Goal: Transaction & Acquisition: Purchase product/service

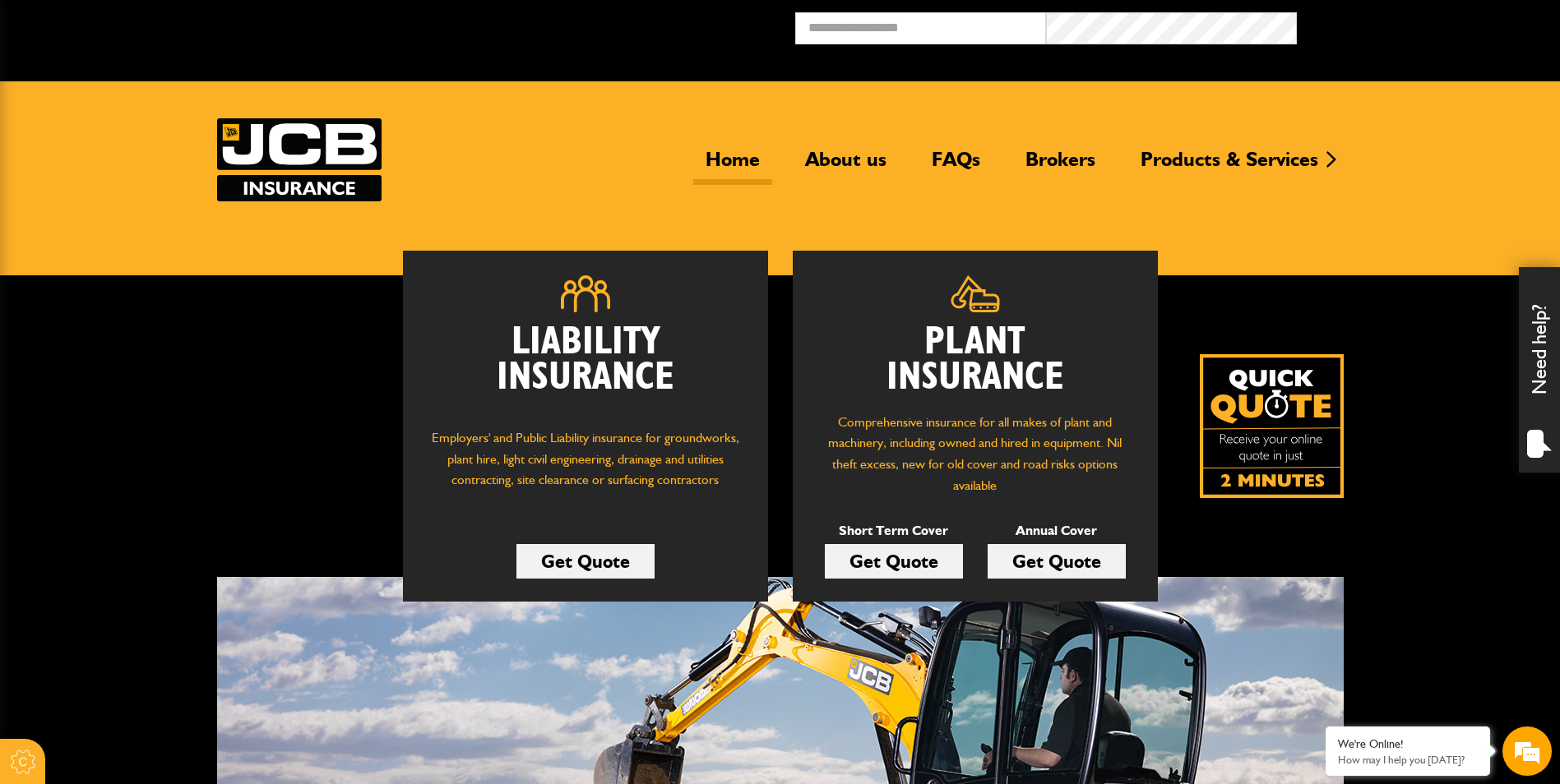
click at [918, 562] on link "Get Quote" at bounding box center [893, 561] width 138 height 34
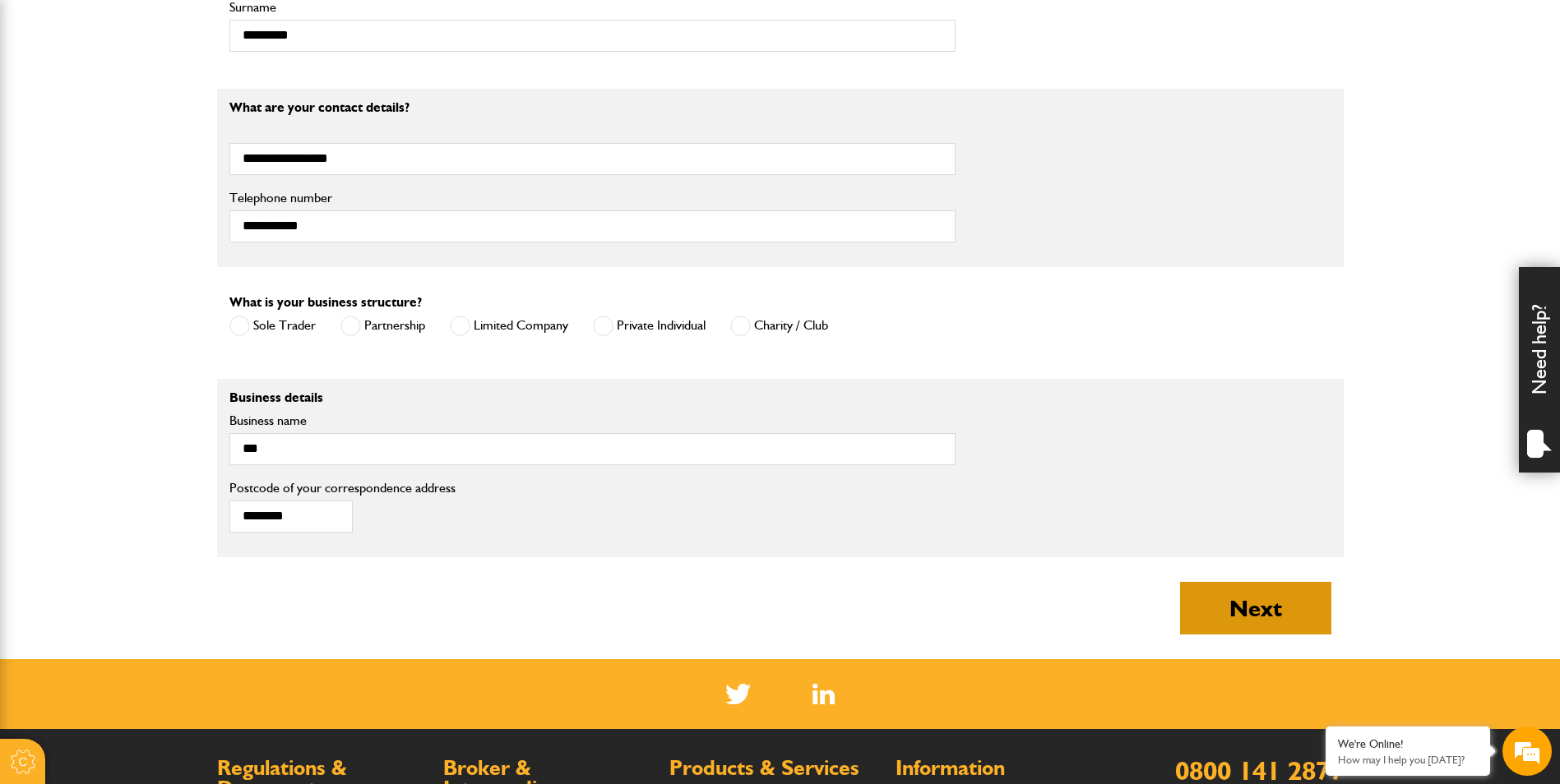
click at [1246, 594] on button "Next" at bounding box center [1255, 608] width 152 height 53
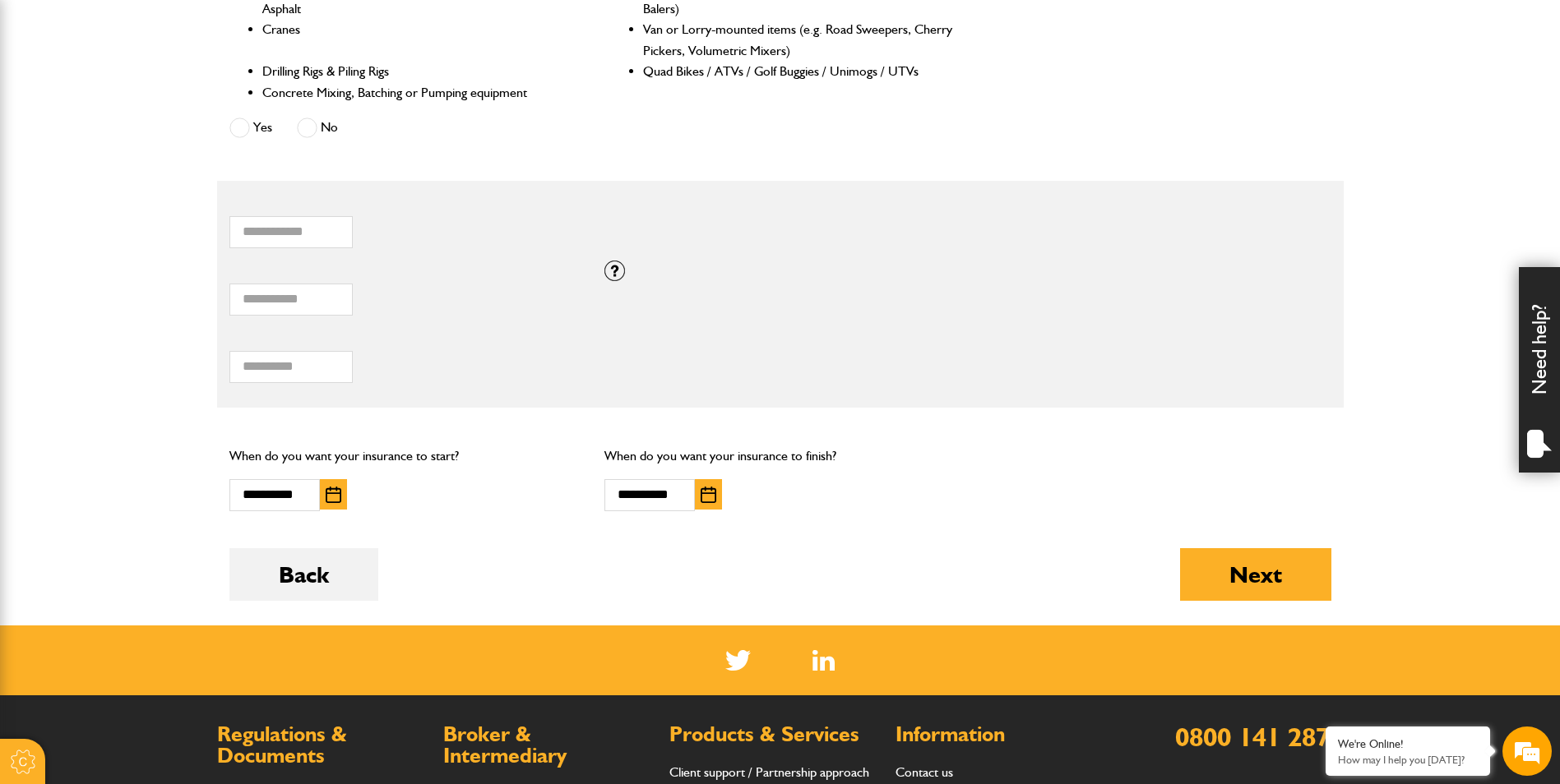
scroll to position [904, 0]
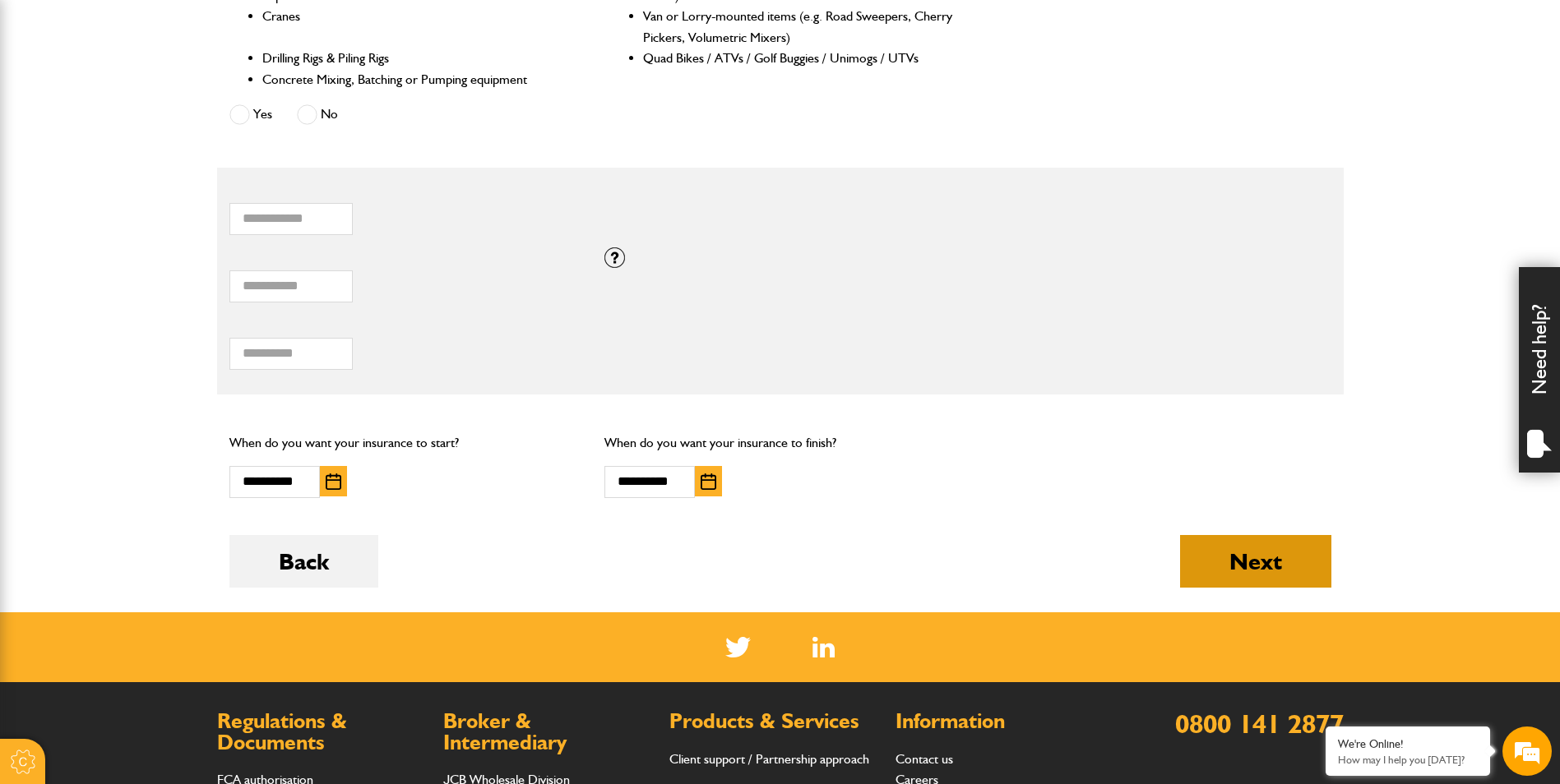
click at [1226, 554] on button "Next" at bounding box center [1255, 561] width 152 height 53
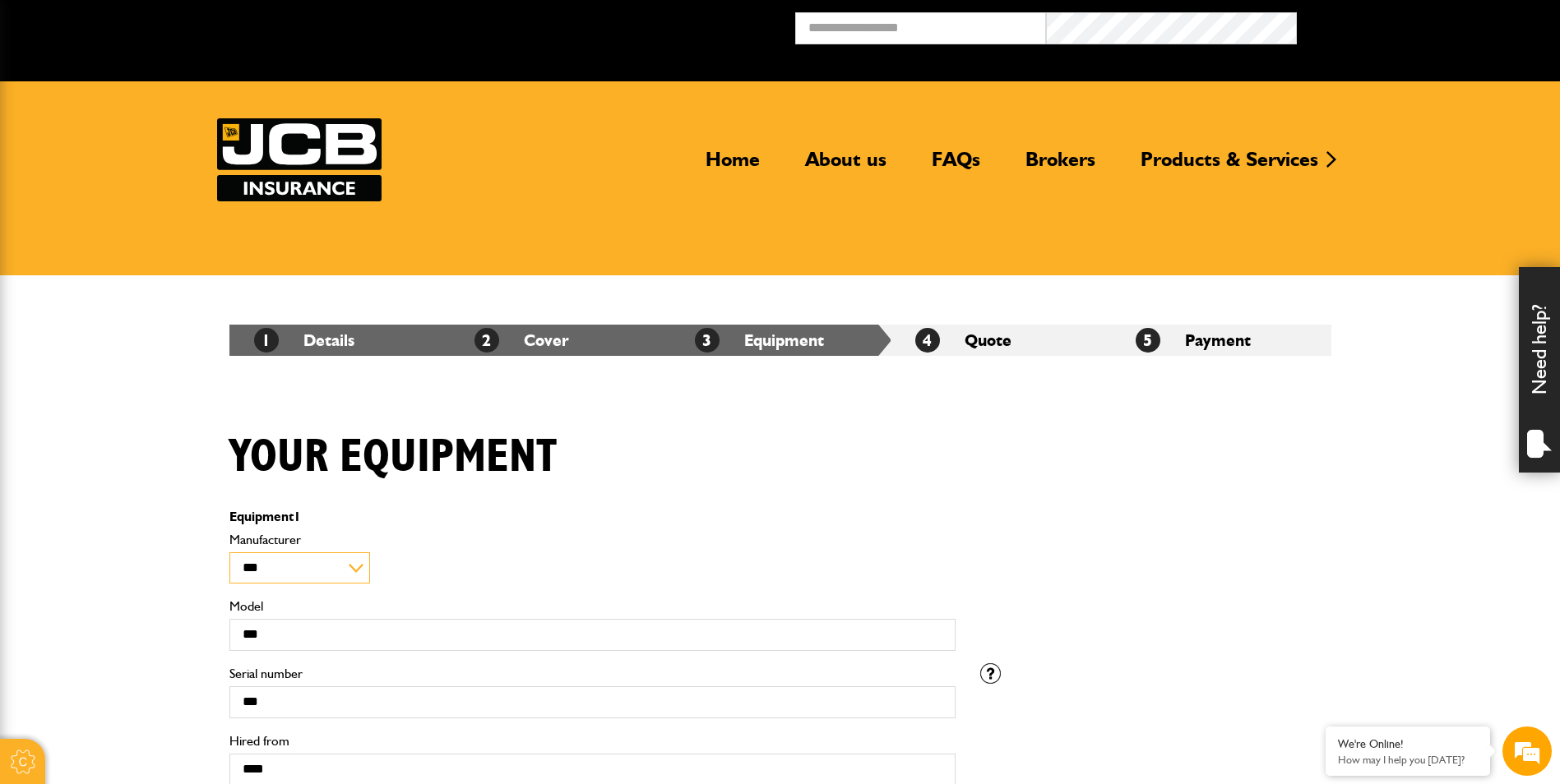
click at [348, 570] on select "**********" at bounding box center [300, 568] width 141 height 32
click at [849, 568] on div "**********" at bounding box center [593, 559] width 726 height 51
click at [353, 565] on select "**********" at bounding box center [300, 568] width 141 height 32
select select "**"
click at [230, 552] on select "**********" at bounding box center [300, 568] width 141 height 32
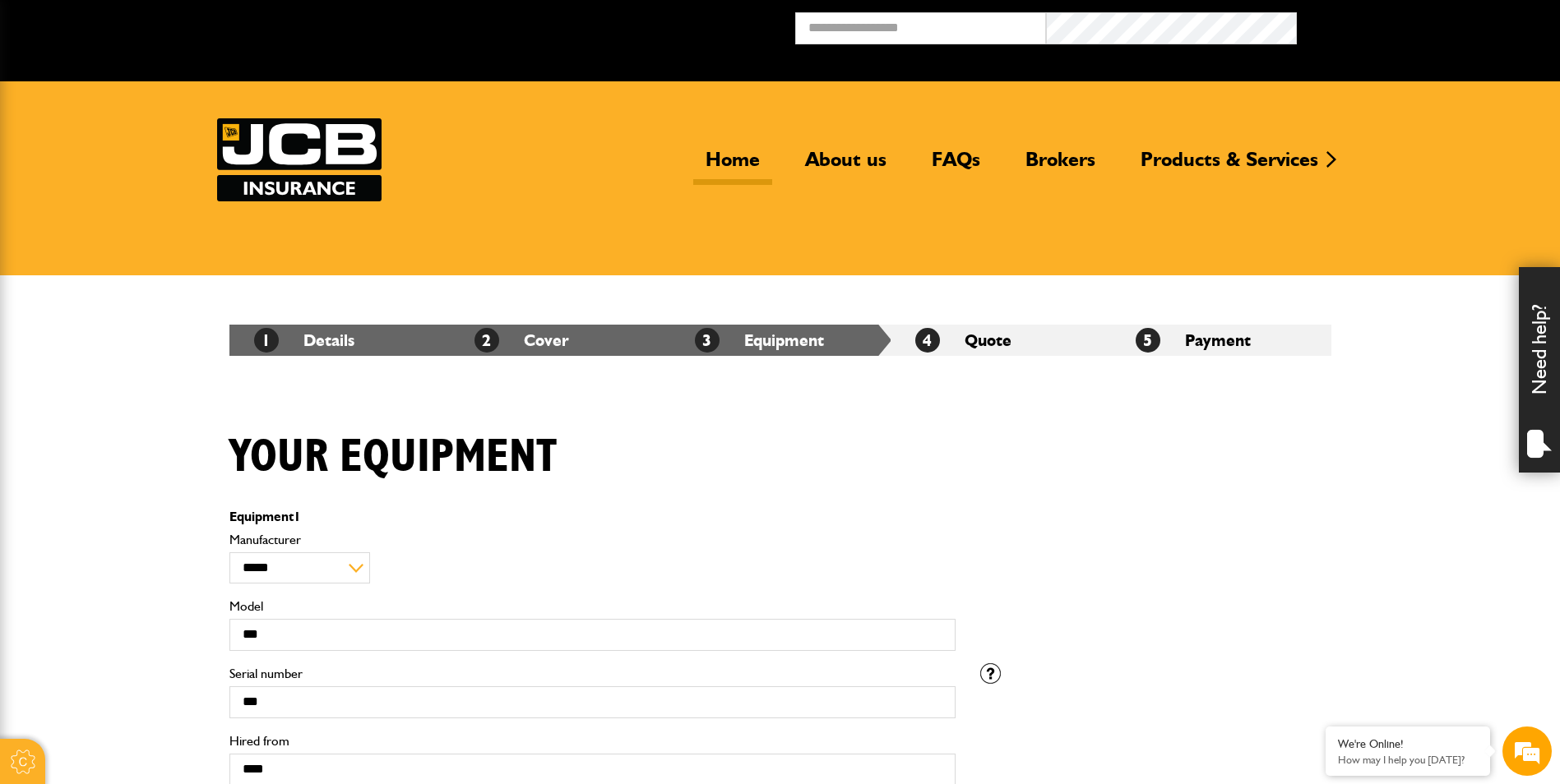
click at [745, 155] on link "Home" at bounding box center [733, 165] width 79 height 38
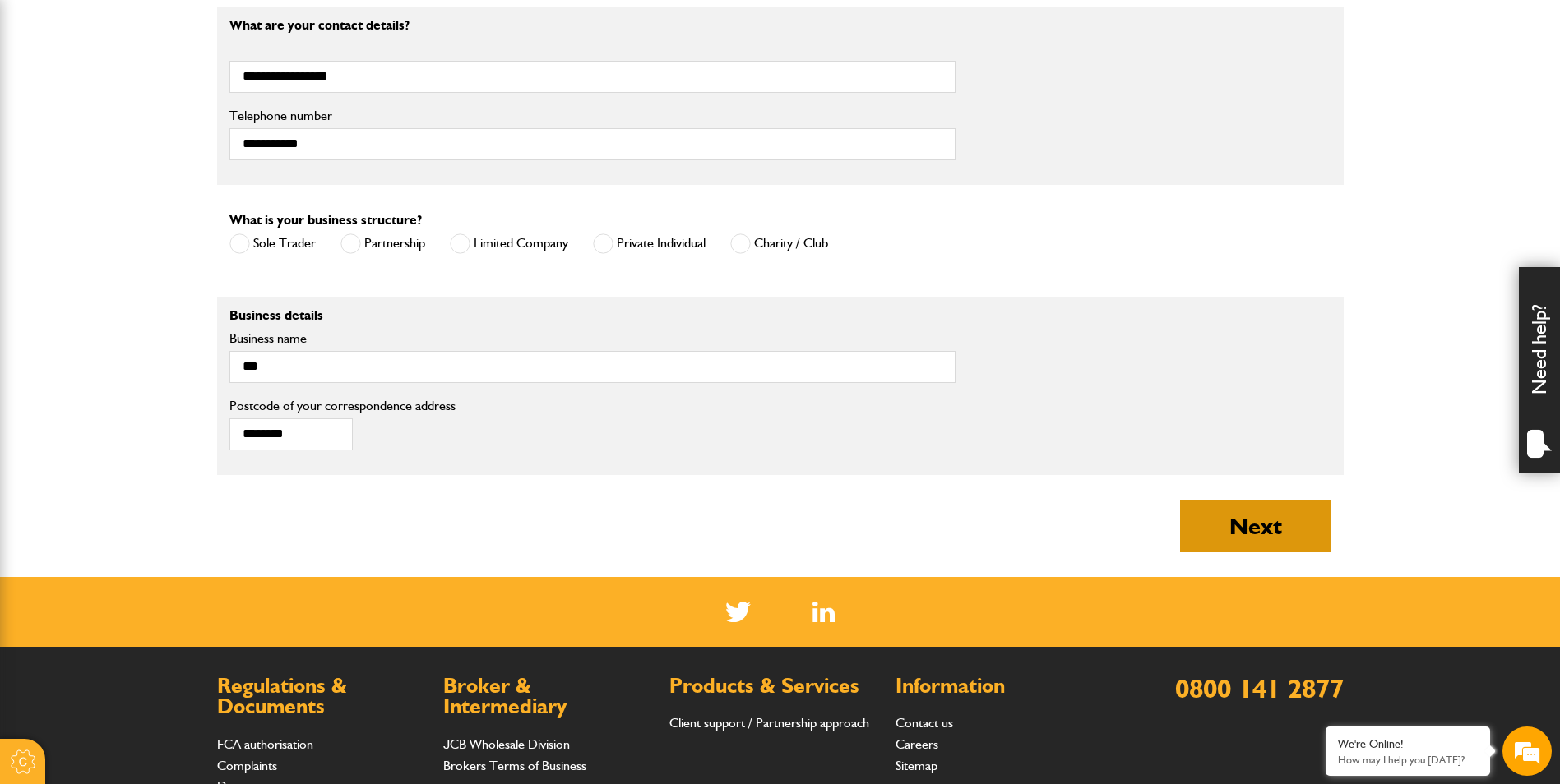
click at [1216, 519] on button "Next" at bounding box center [1255, 526] width 152 height 53
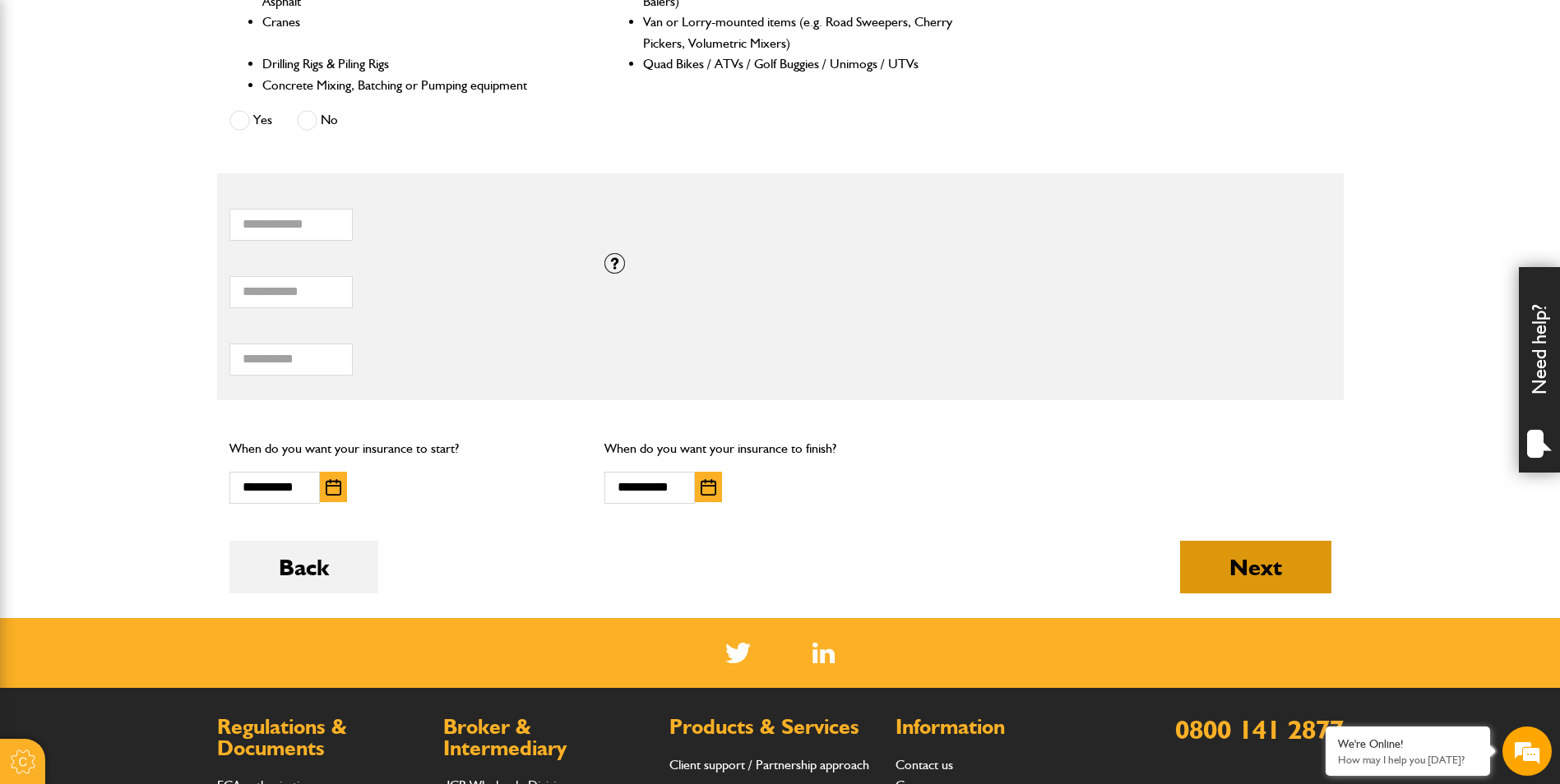
scroll to position [904, 0]
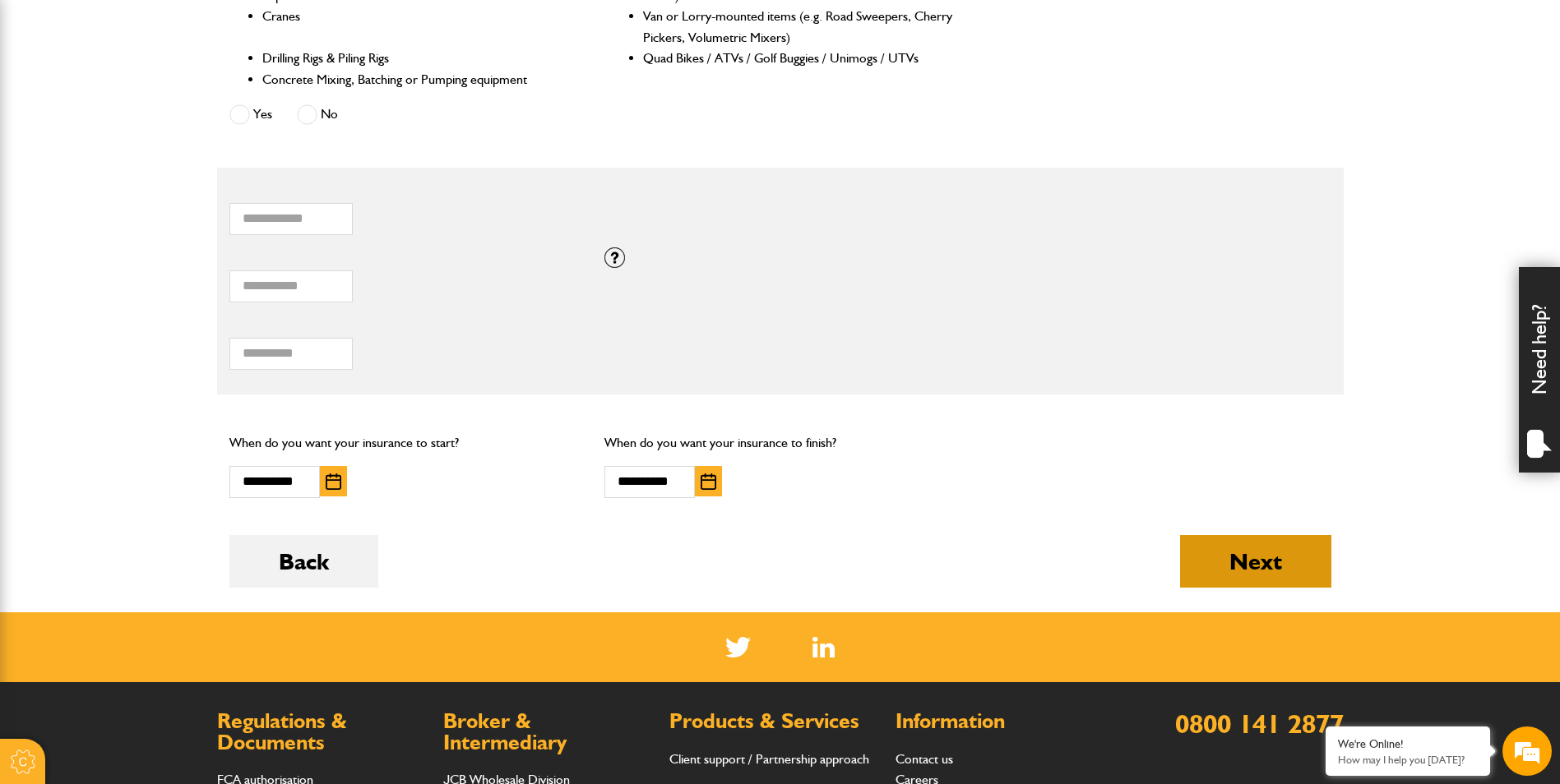
click at [1255, 559] on button "Next" at bounding box center [1255, 561] width 152 height 53
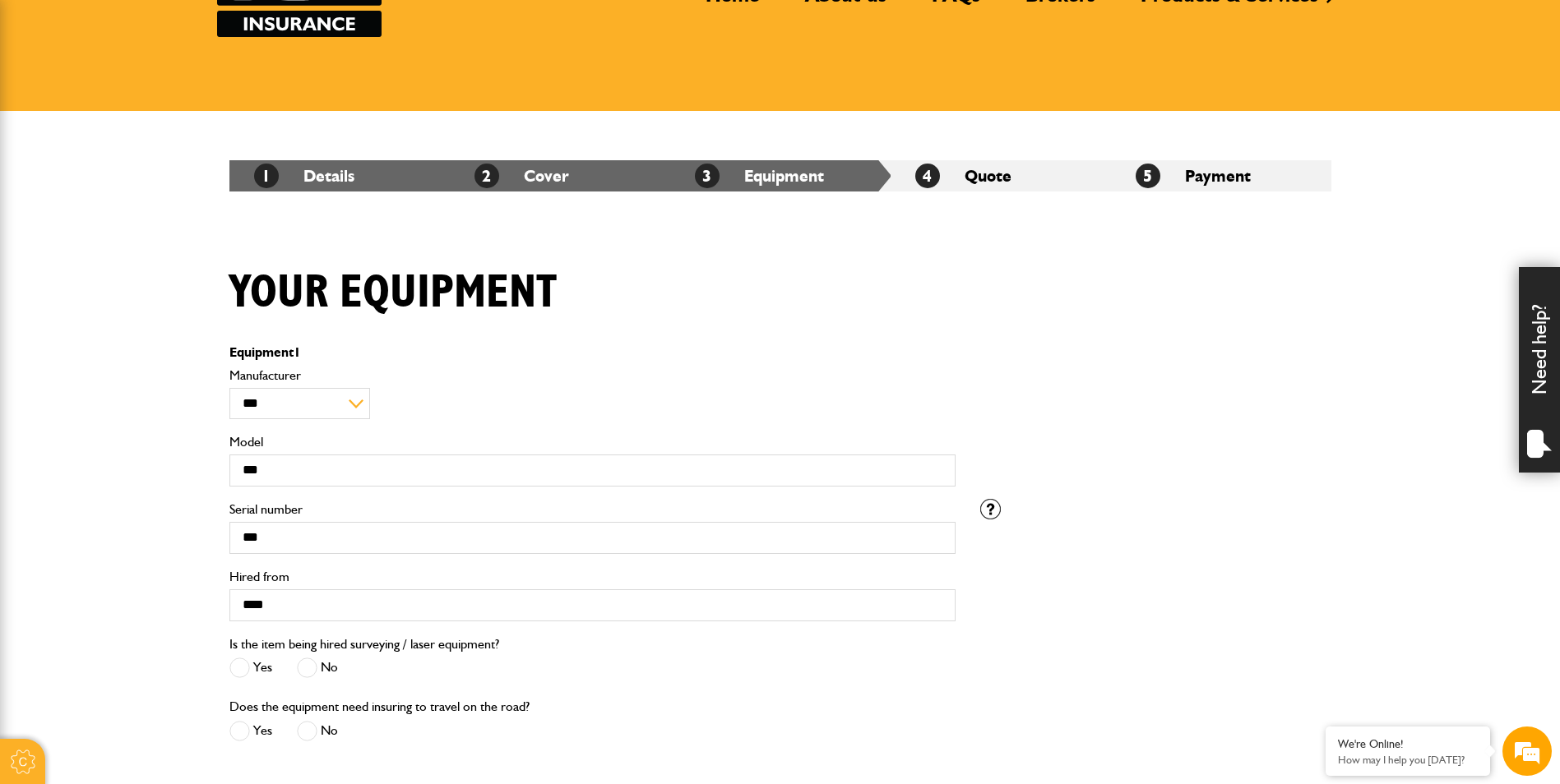
scroll to position [493, 0]
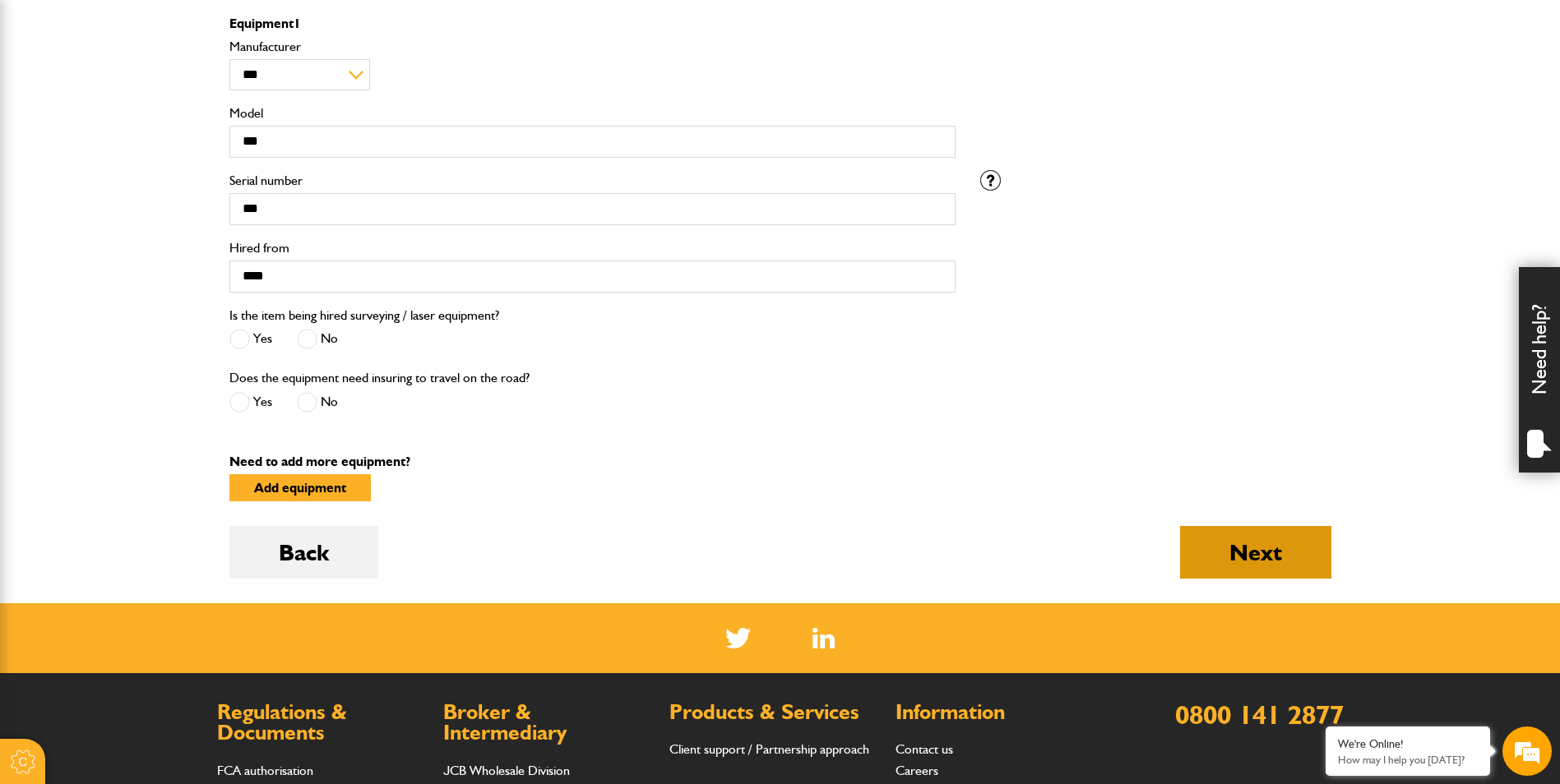
click at [1255, 560] on button "Next" at bounding box center [1255, 552] width 152 height 53
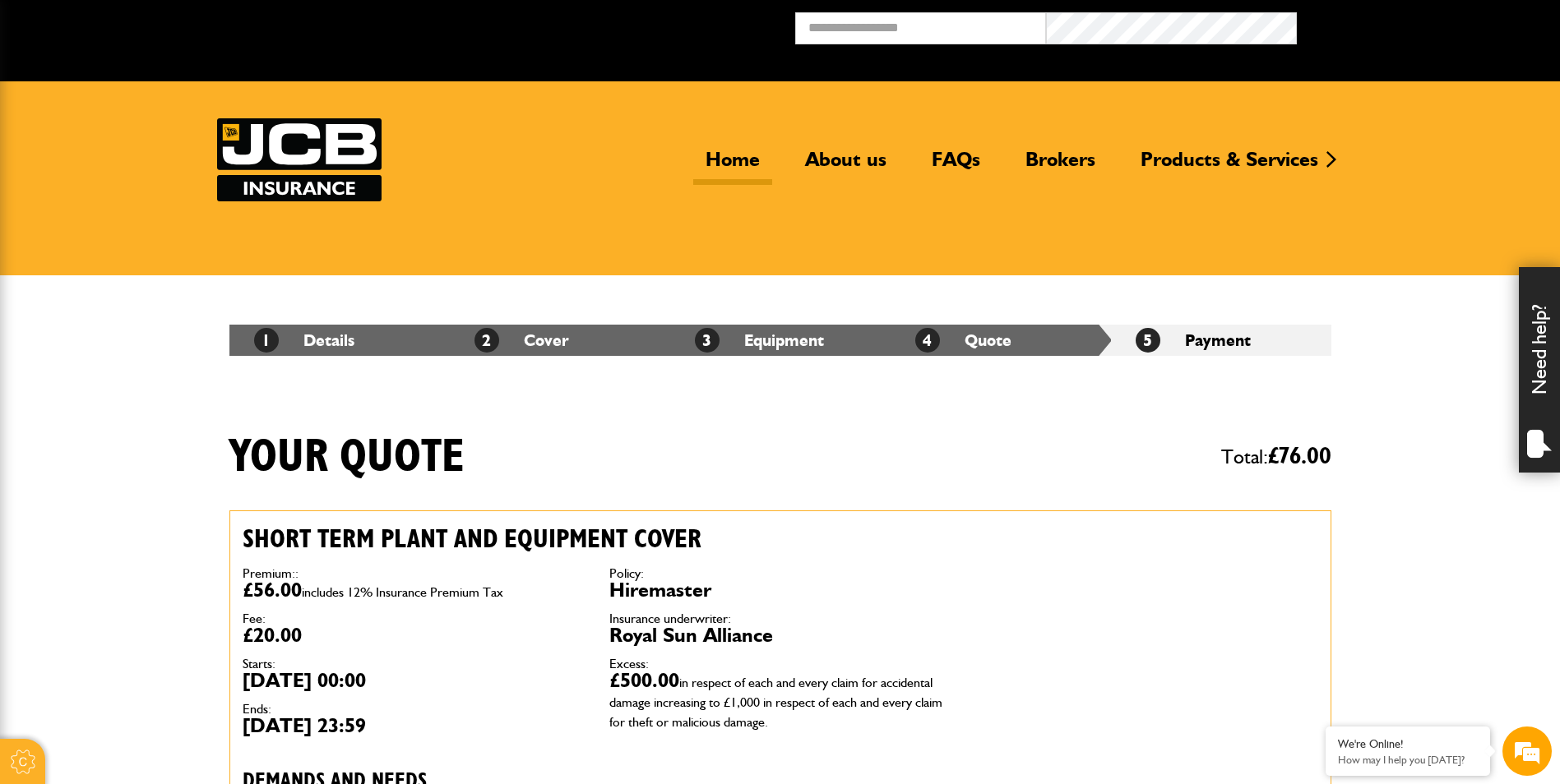
click at [747, 150] on link "Home" at bounding box center [733, 165] width 79 height 38
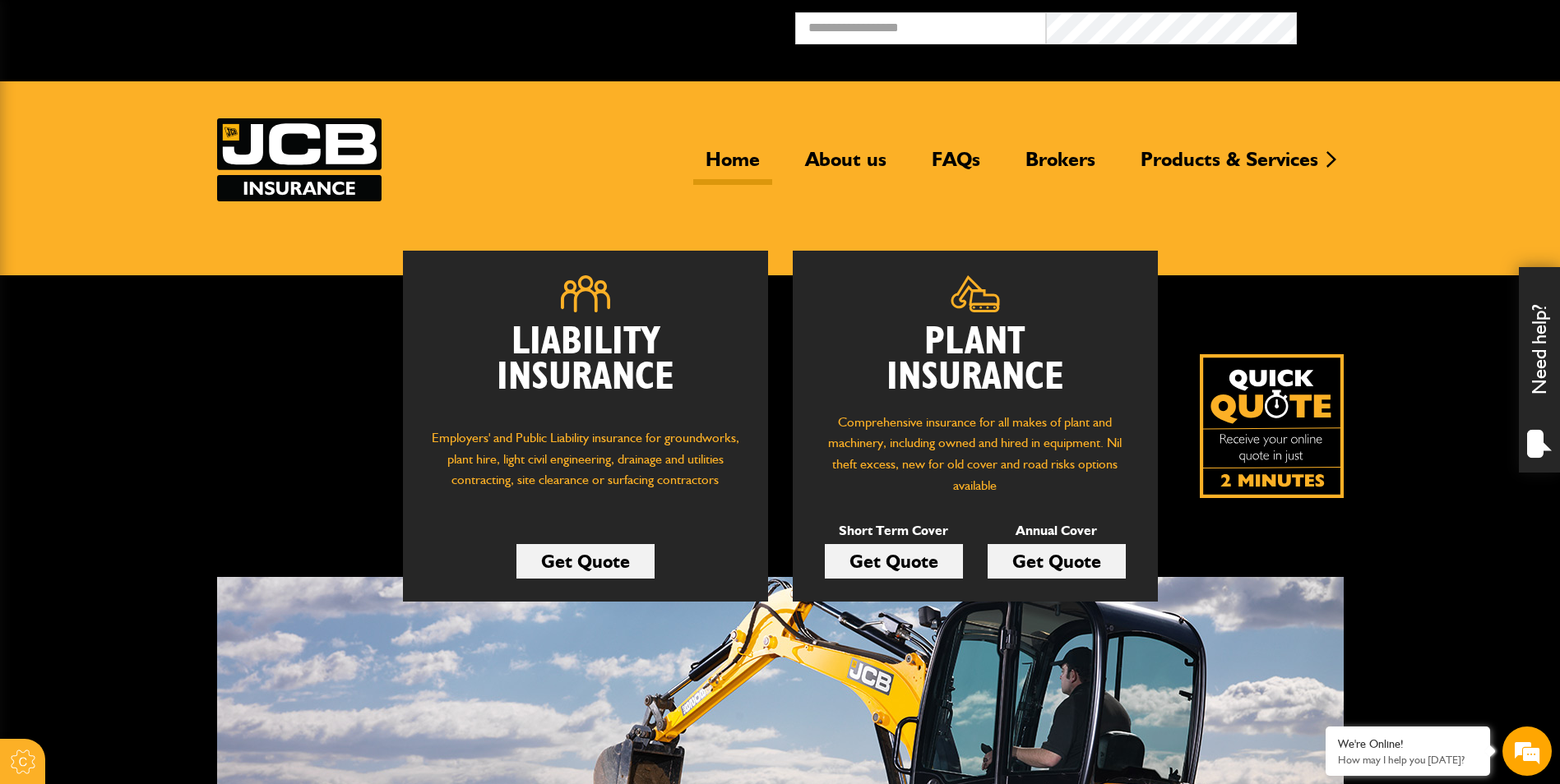
click at [1041, 565] on link "Get Quote" at bounding box center [1056, 561] width 138 height 34
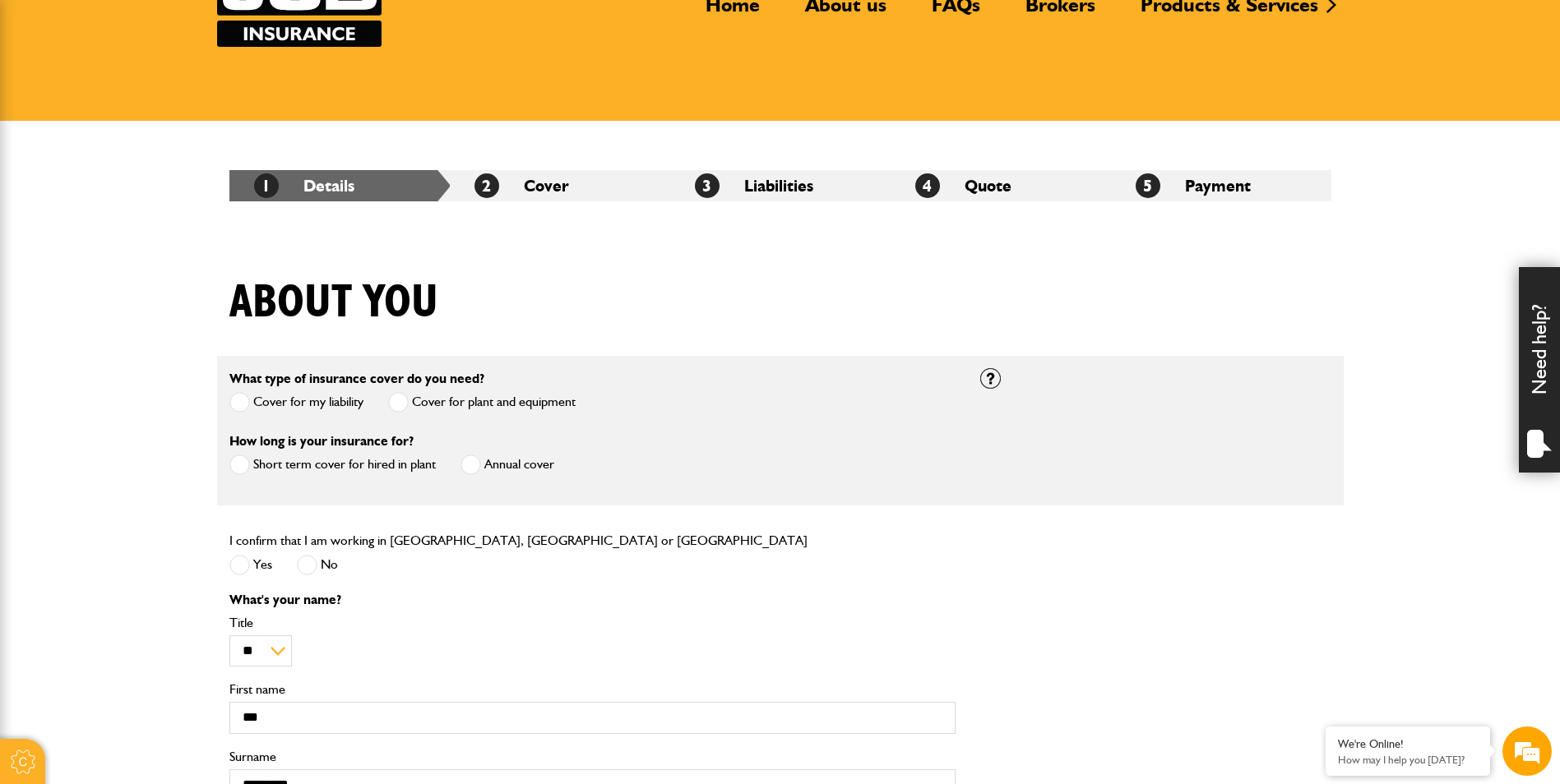
scroll to position [164, 0]
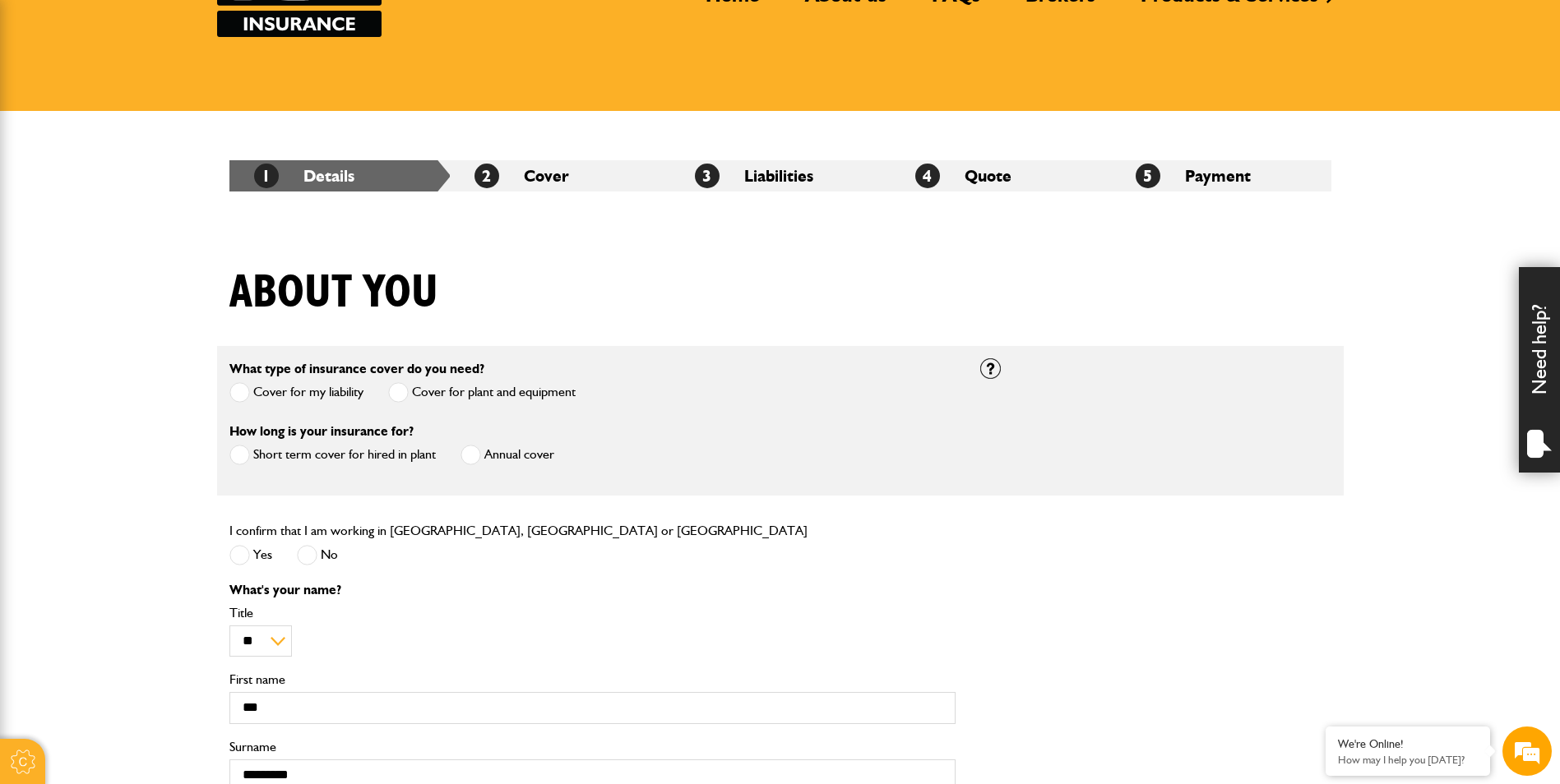
click at [473, 457] on span at bounding box center [470, 455] width 21 height 21
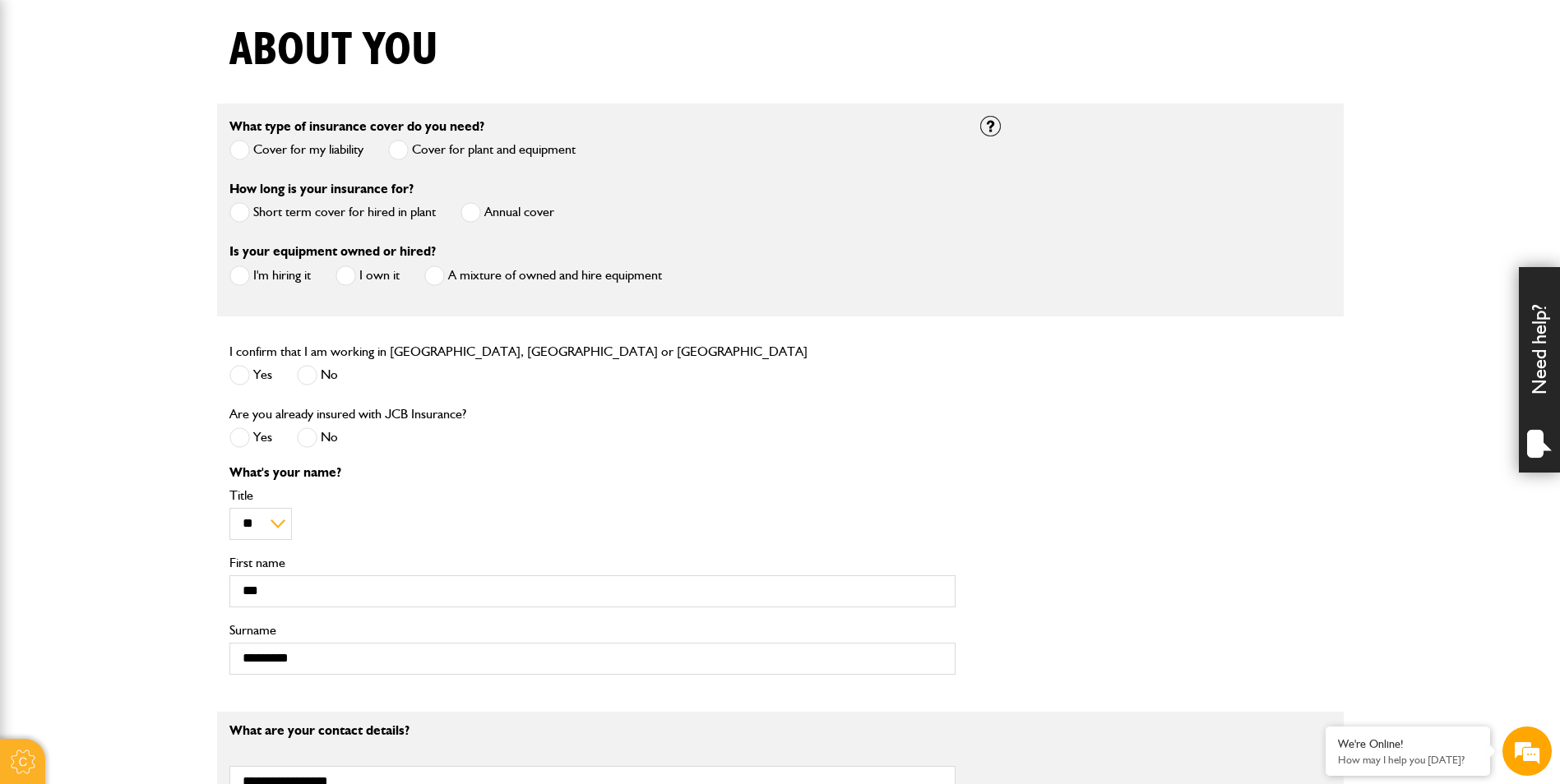
scroll to position [411, 0]
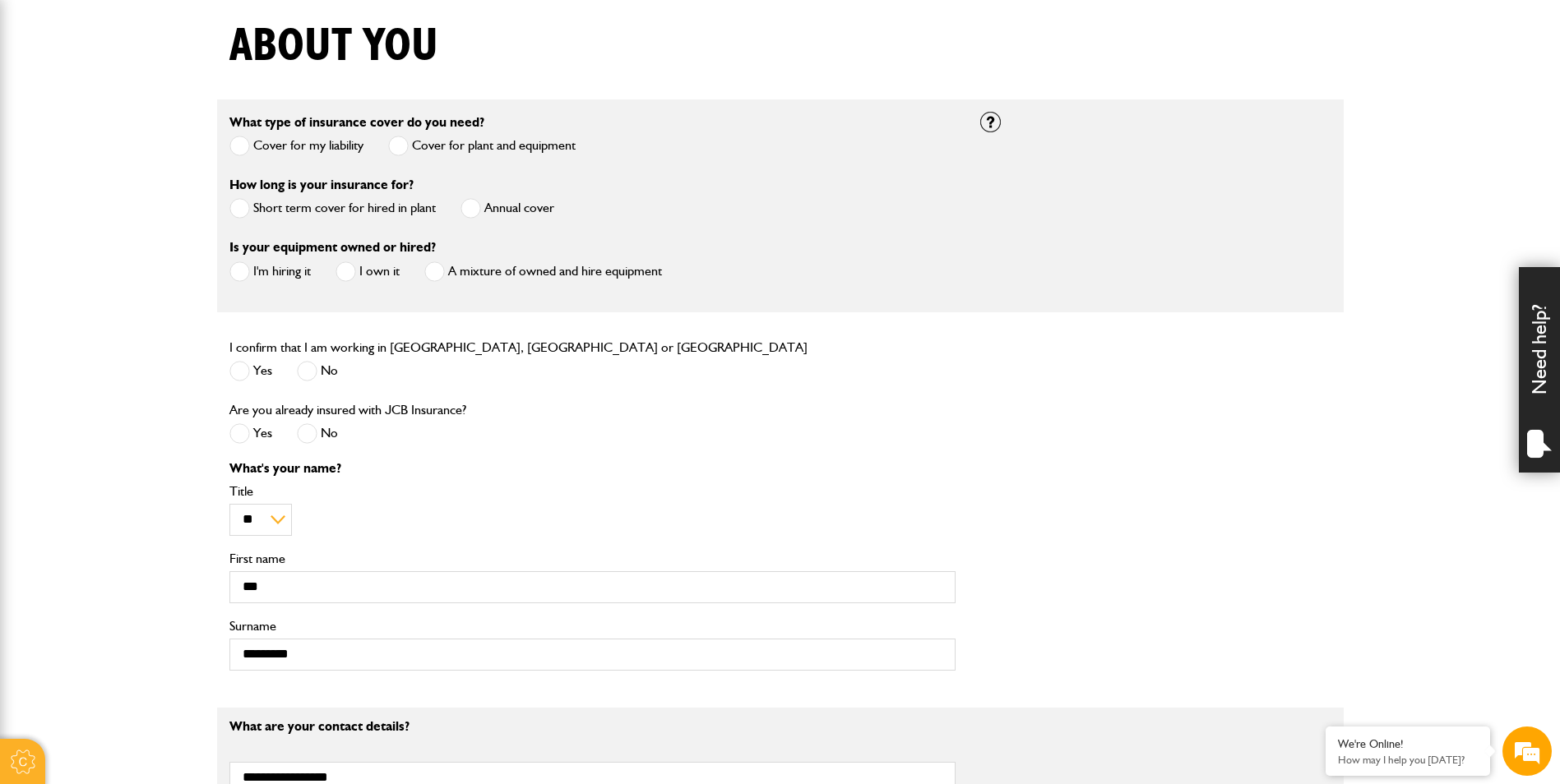
click at [347, 278] on span at bounding box center [345, 271] width 21 height 21
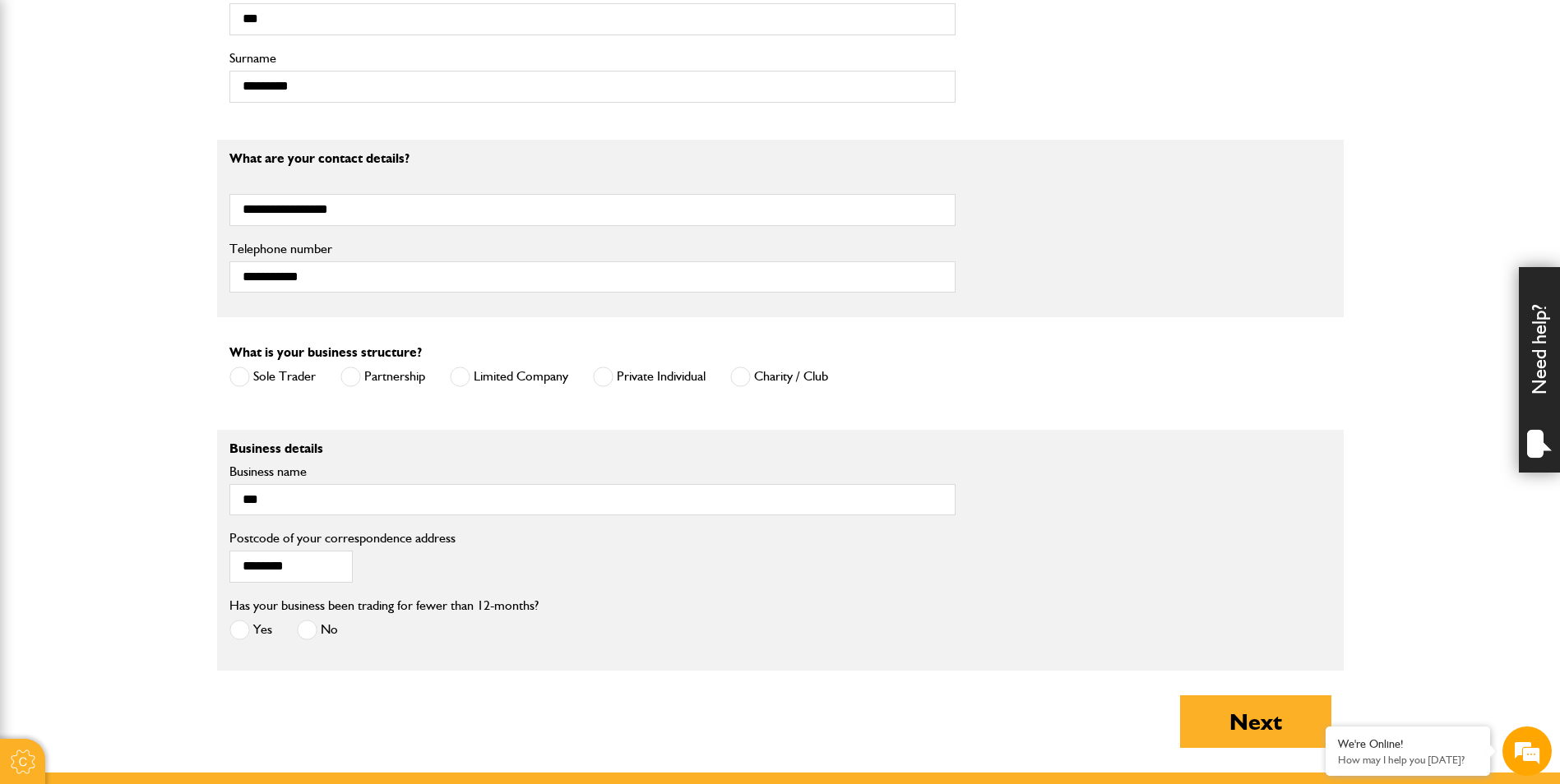
scroll to position [986, 0]
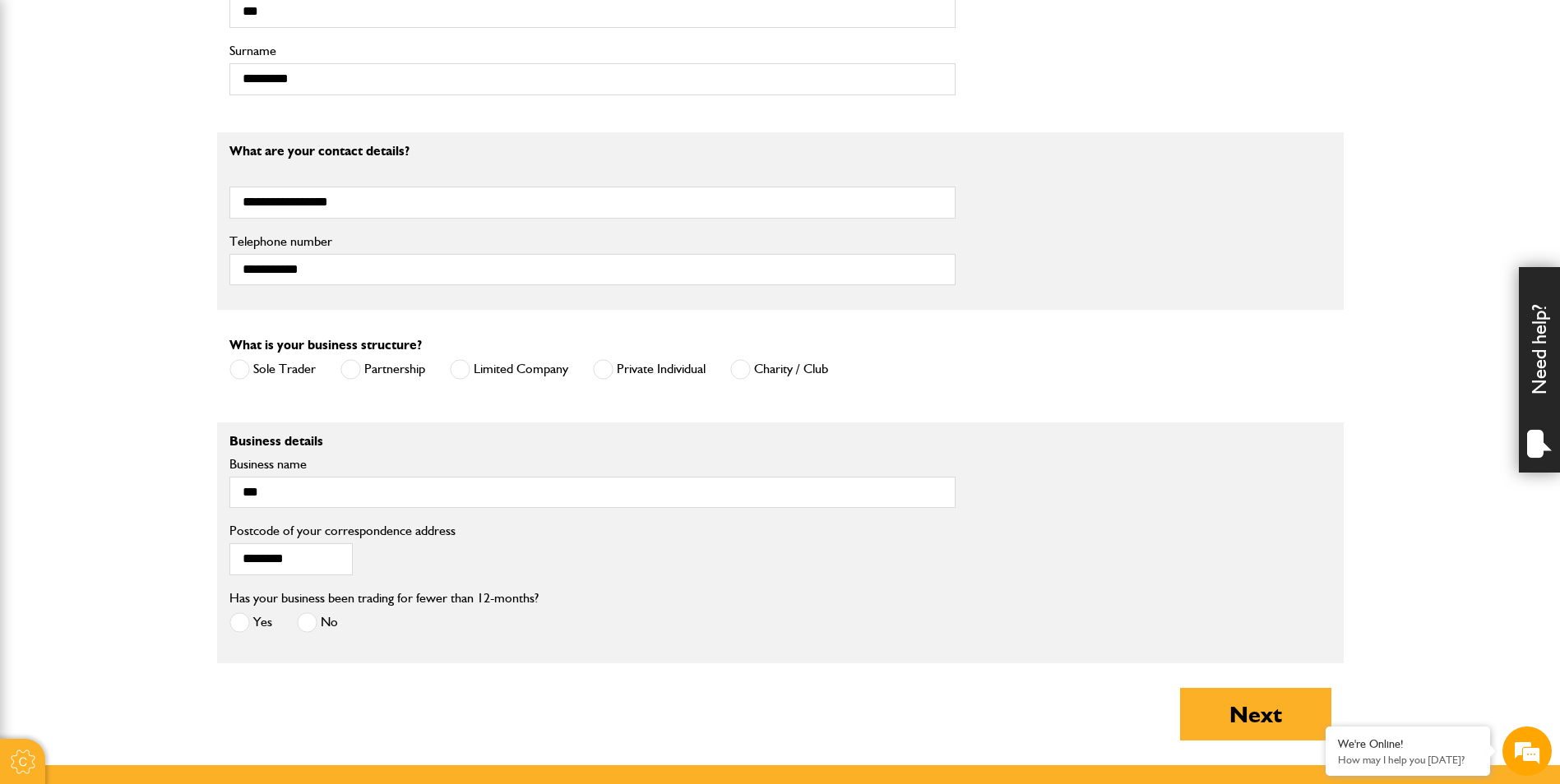
click at [312, 627] on span at bounding box center [306, 622] width 21 height 21
click at [1270, 703] on button "Next" at bounding box center [1255, 715] width 152 height 53
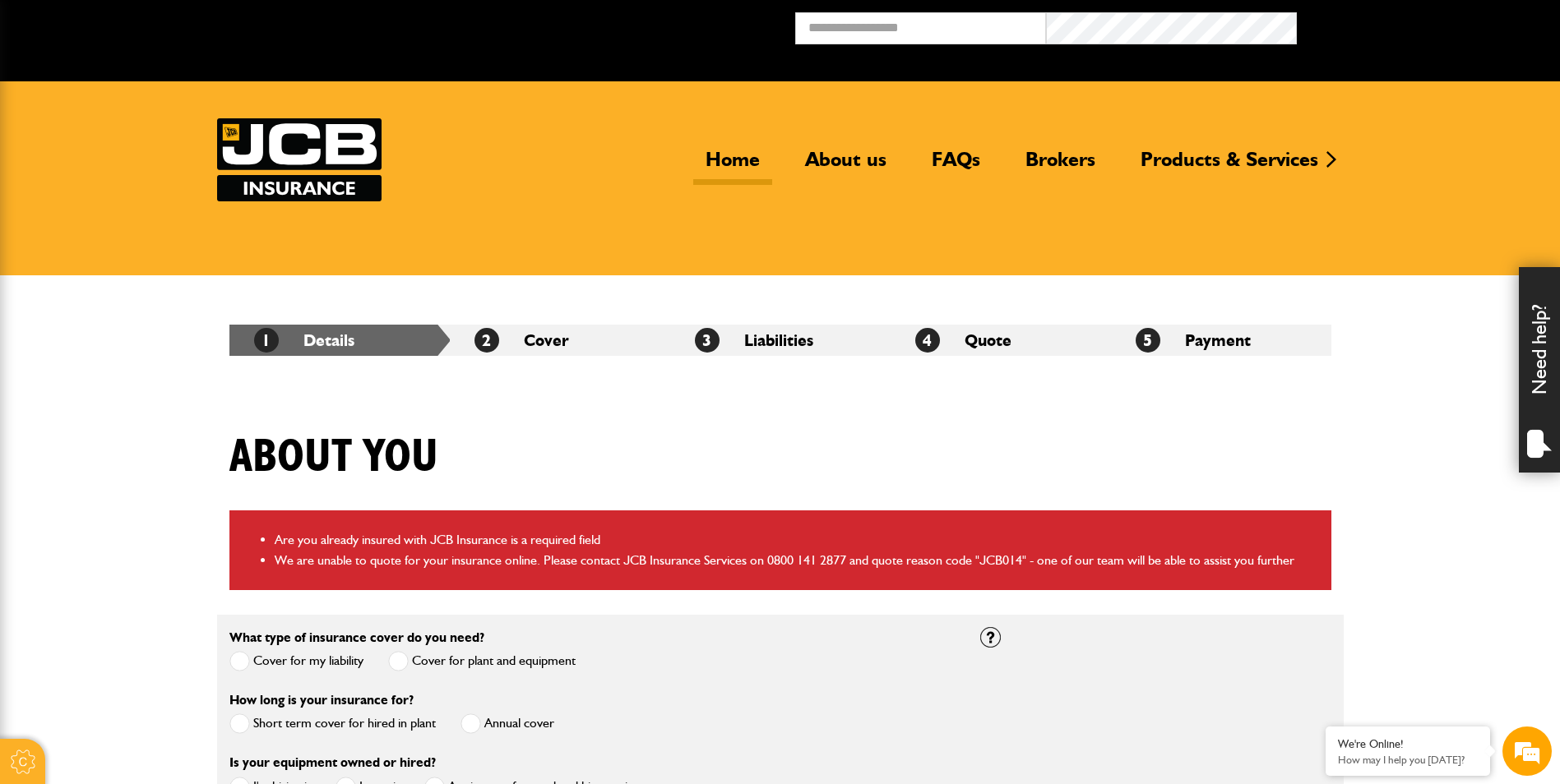
drag, startPoint x: 720, startPoint y: 155, endPoint x: 764, endPoint y: 156, distance: 44.0
click at [720, 155] on link "Home" at bounding box center [733, 165] width 79 height 38
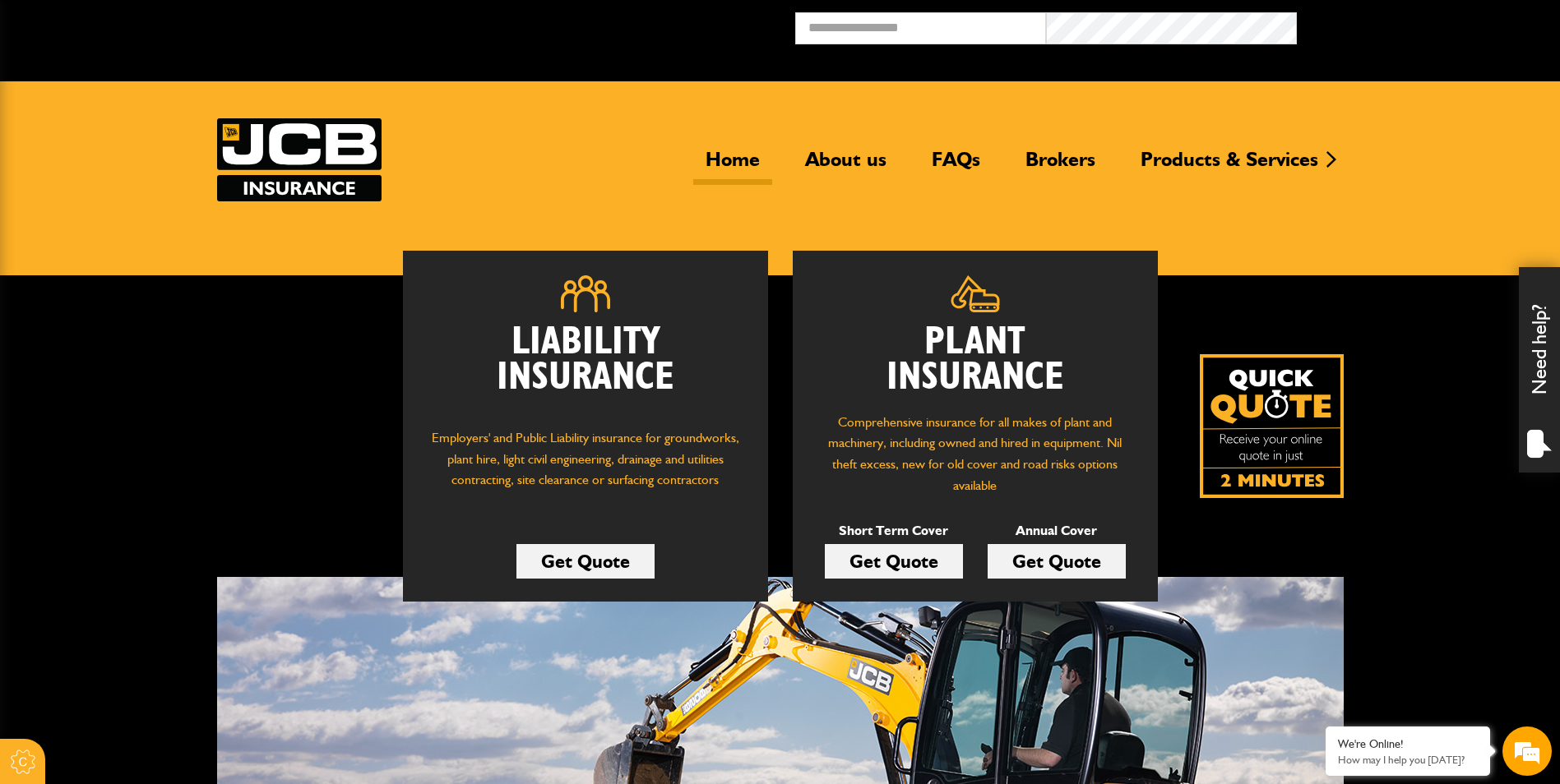
click at [1086, 550] on link "Get Quote" at bounding box center [1056, 561] width 138 height 34
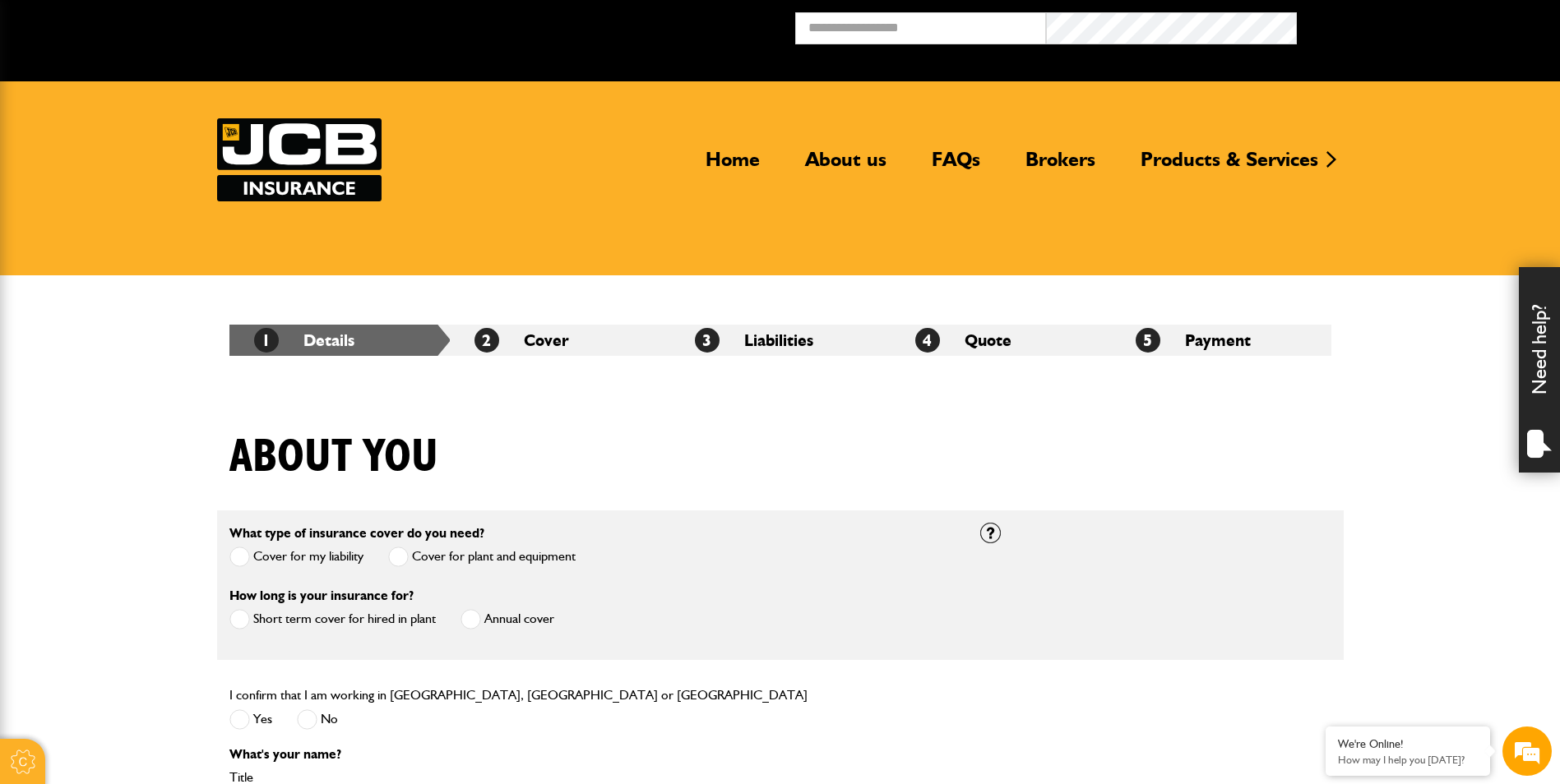
scroll to position [328, 0]
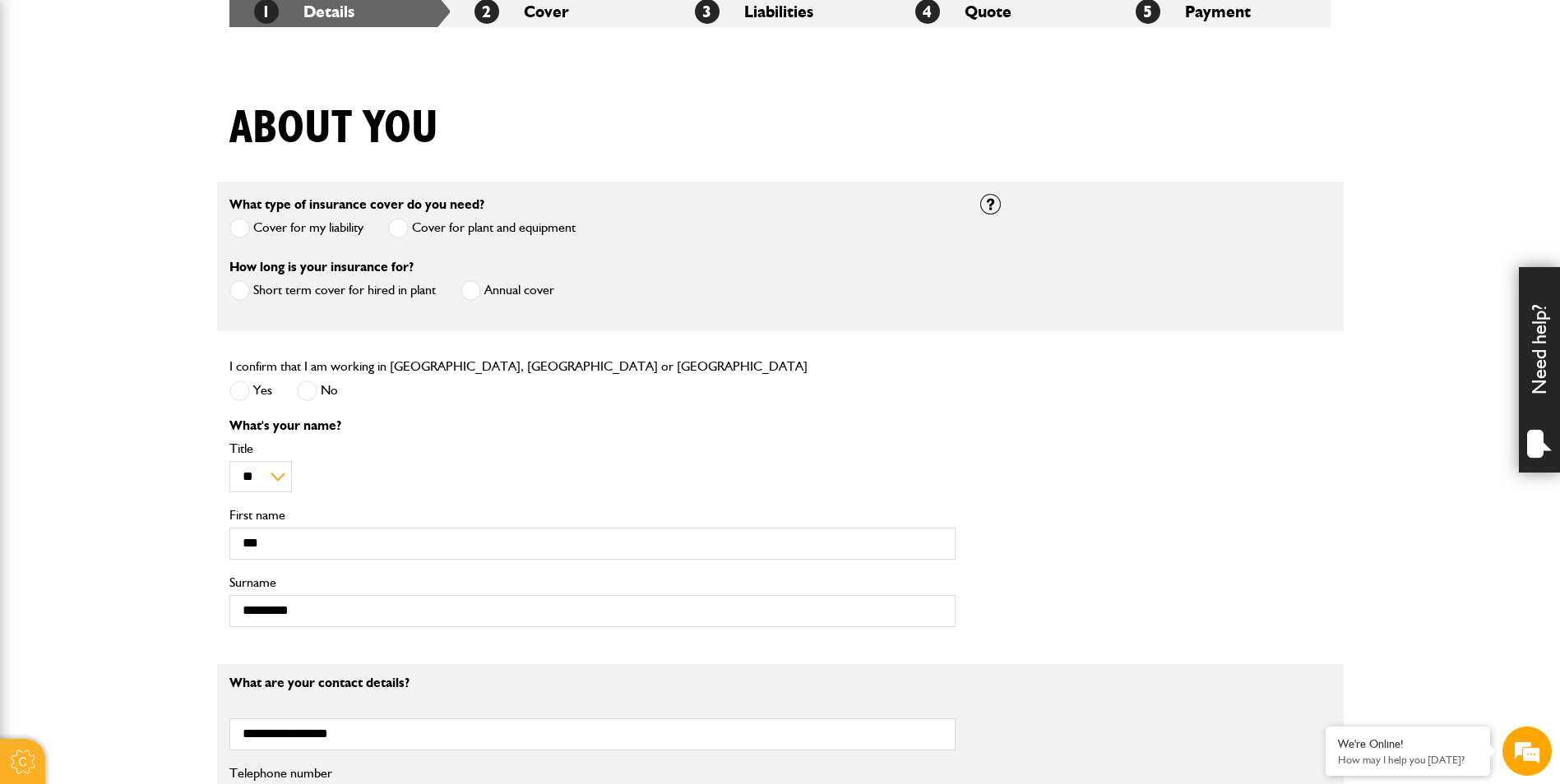
click at [468, 290] on span at bounding box center [470, 290] width 21 height 21
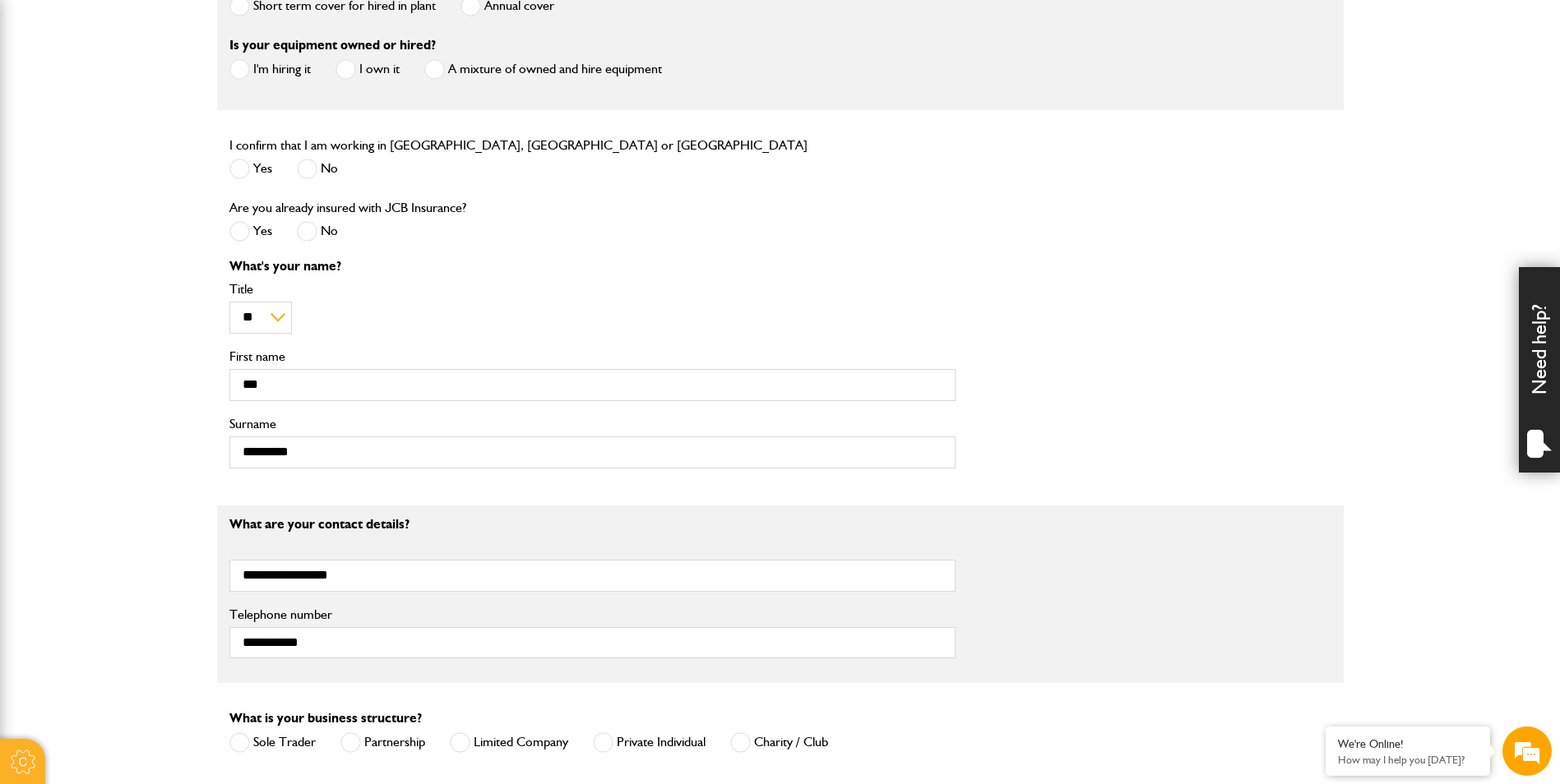
scroll to position [658, 0]
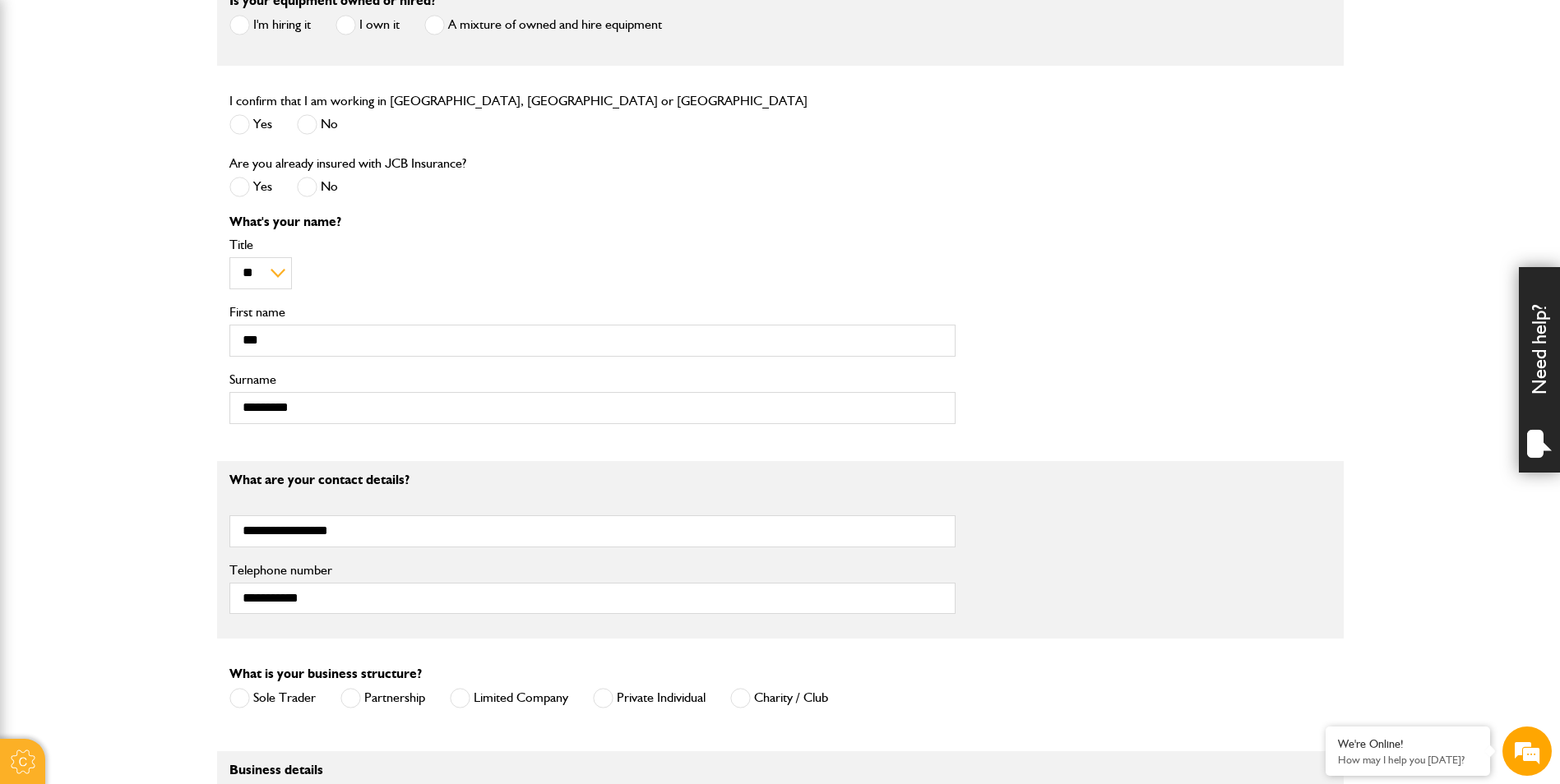
click at [308, 191] on span at bounding box center [306, 187] width 21 height 21
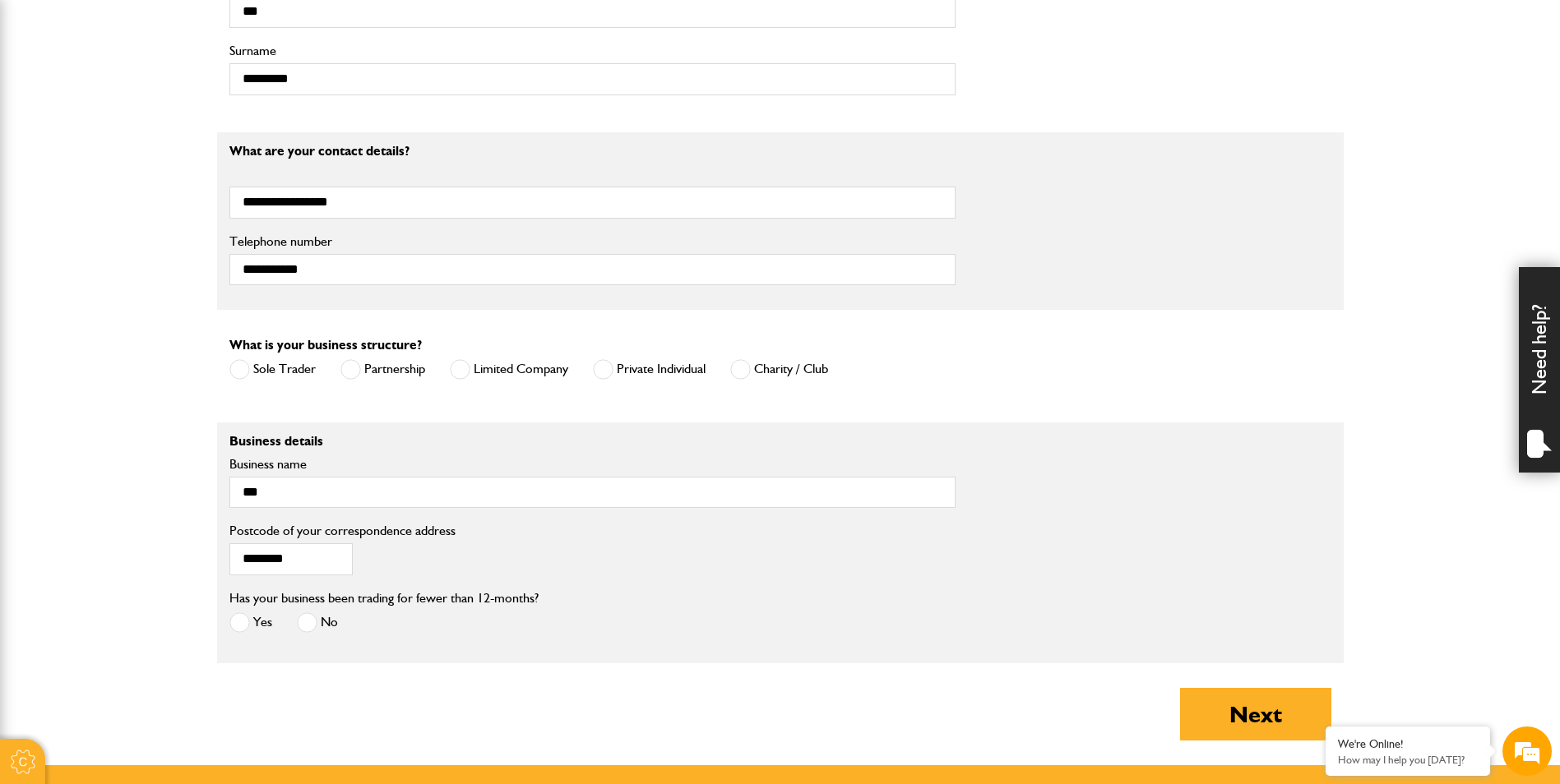
scroll to position [0, 0]
click at [304, 632] on span at bounding box center [306, 622] width 21 height 21
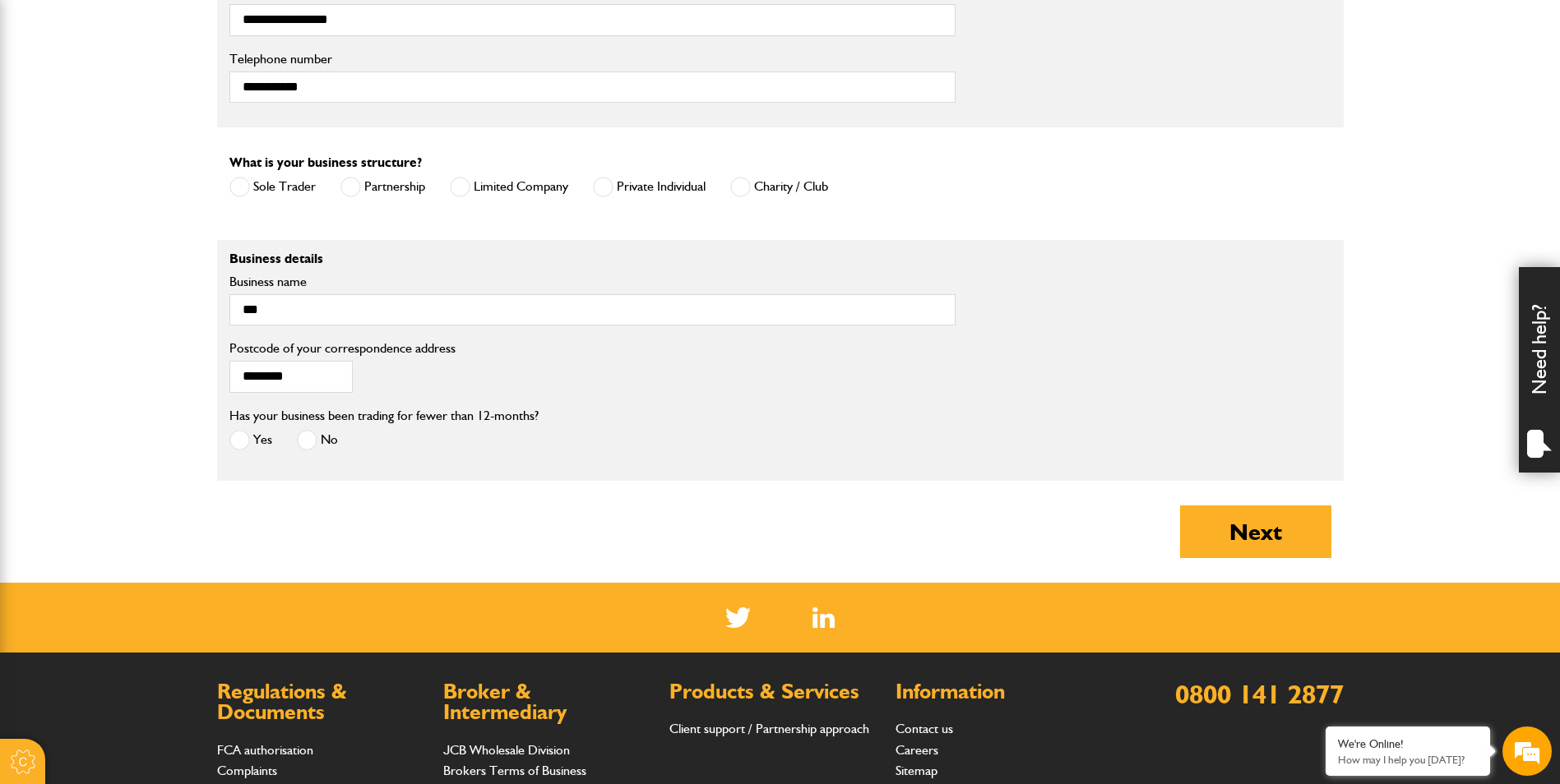
scroll to position [1233, 0]
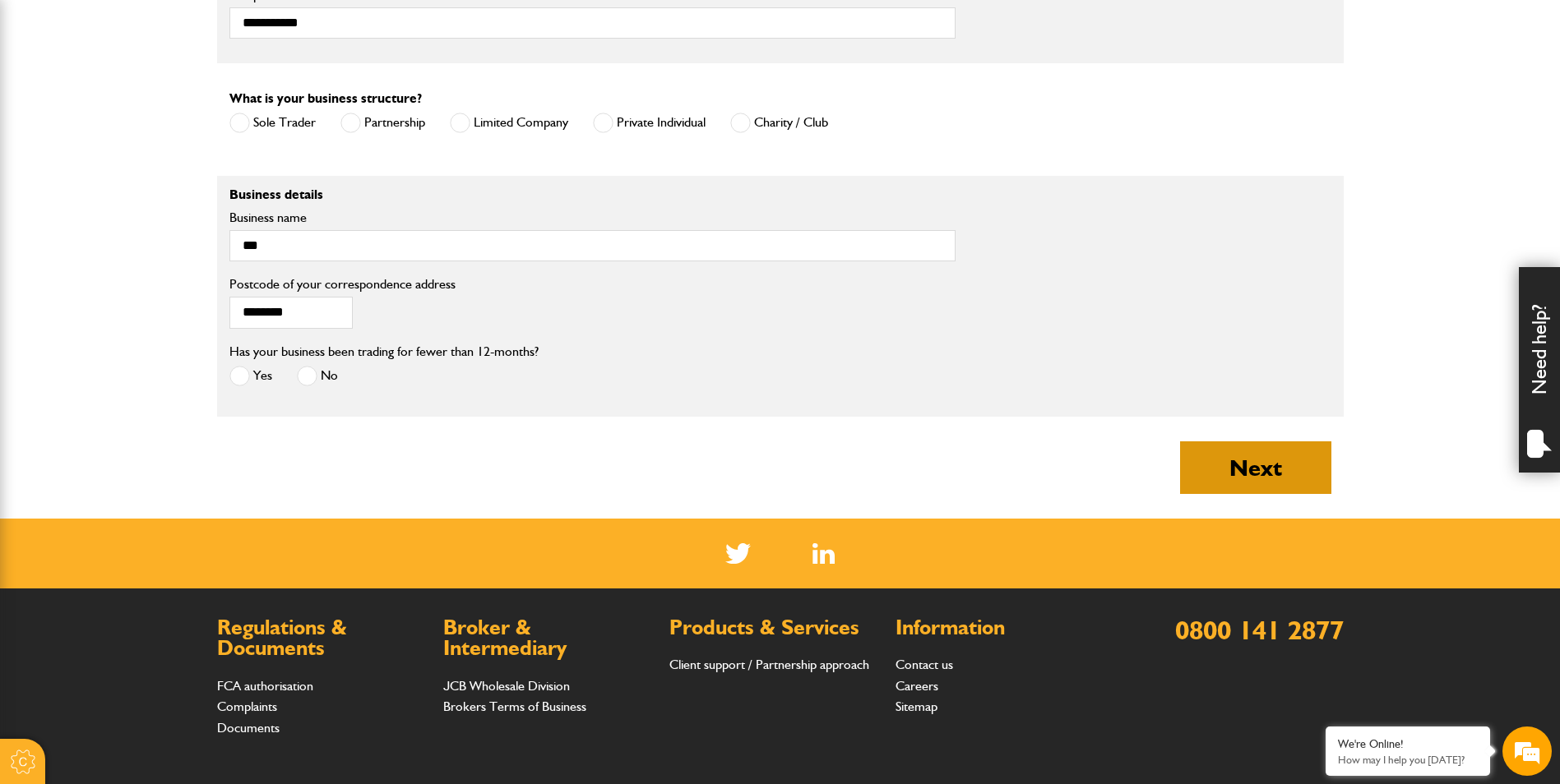
click at [1260, 463] on button "Next" at bounding box center [1255, 467] width 152 height 53
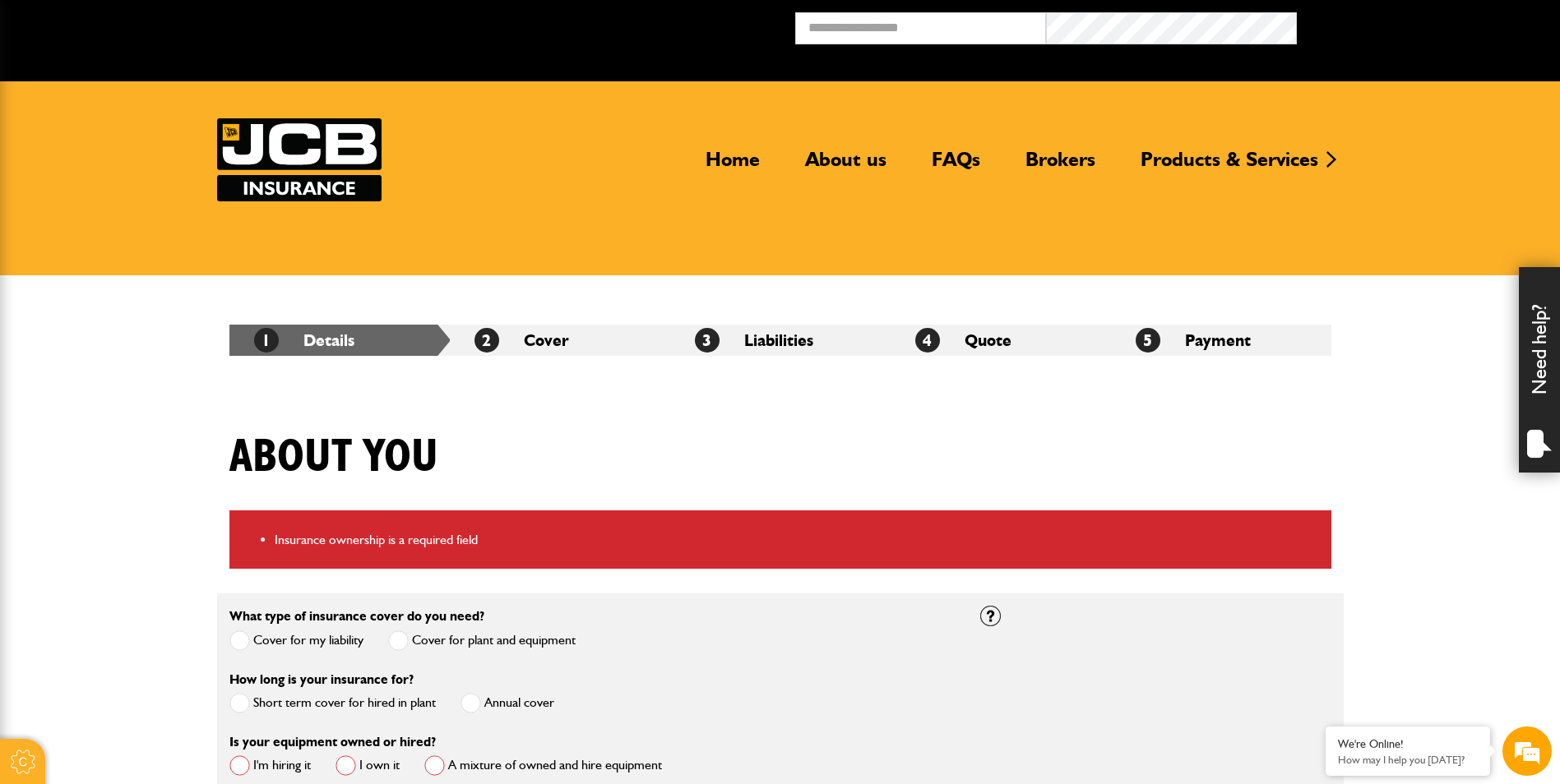
scroll to position [246, 0]
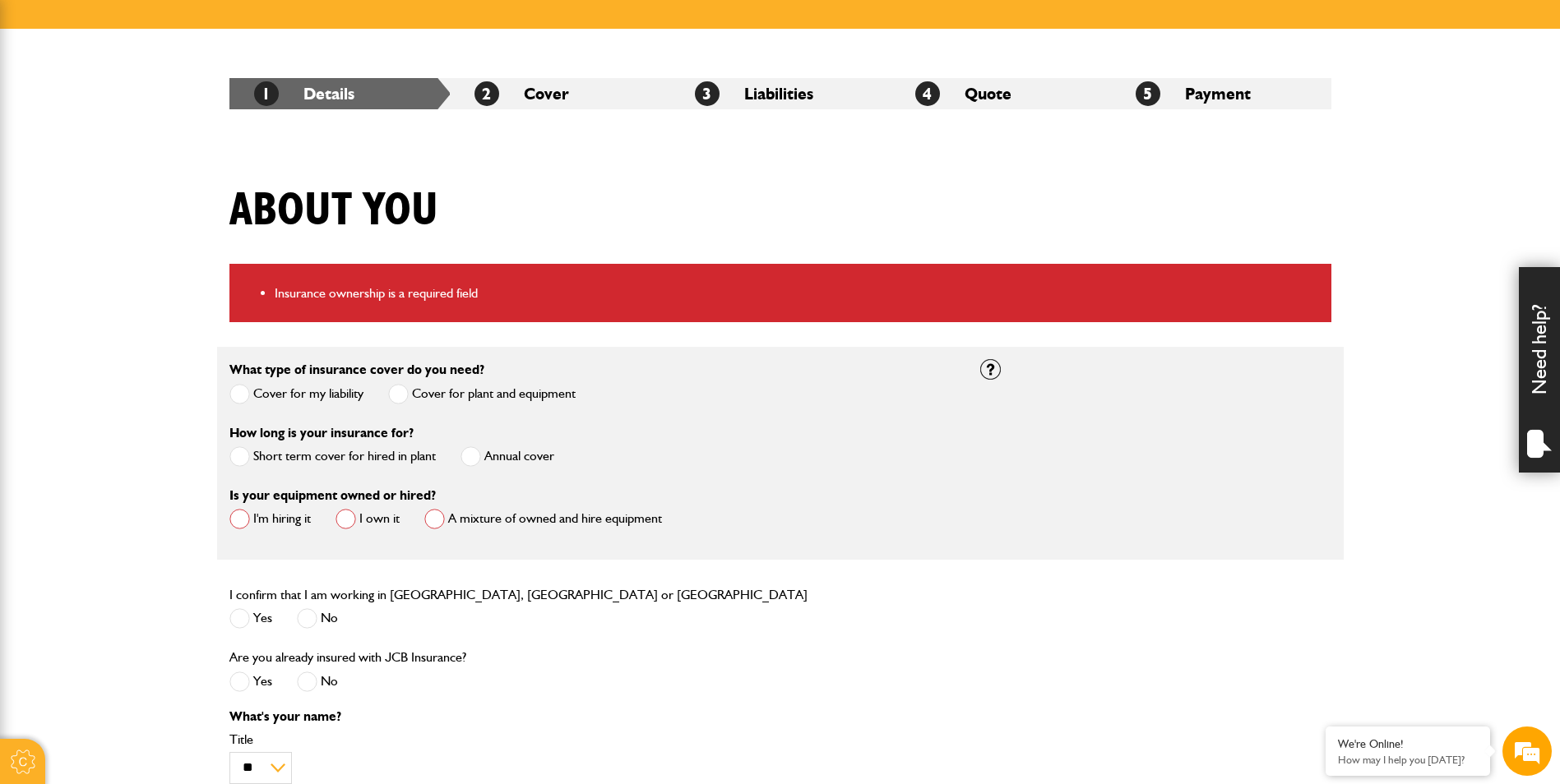
click at [345, 520] on span at bounding box center [345, 518] width 21 height 21
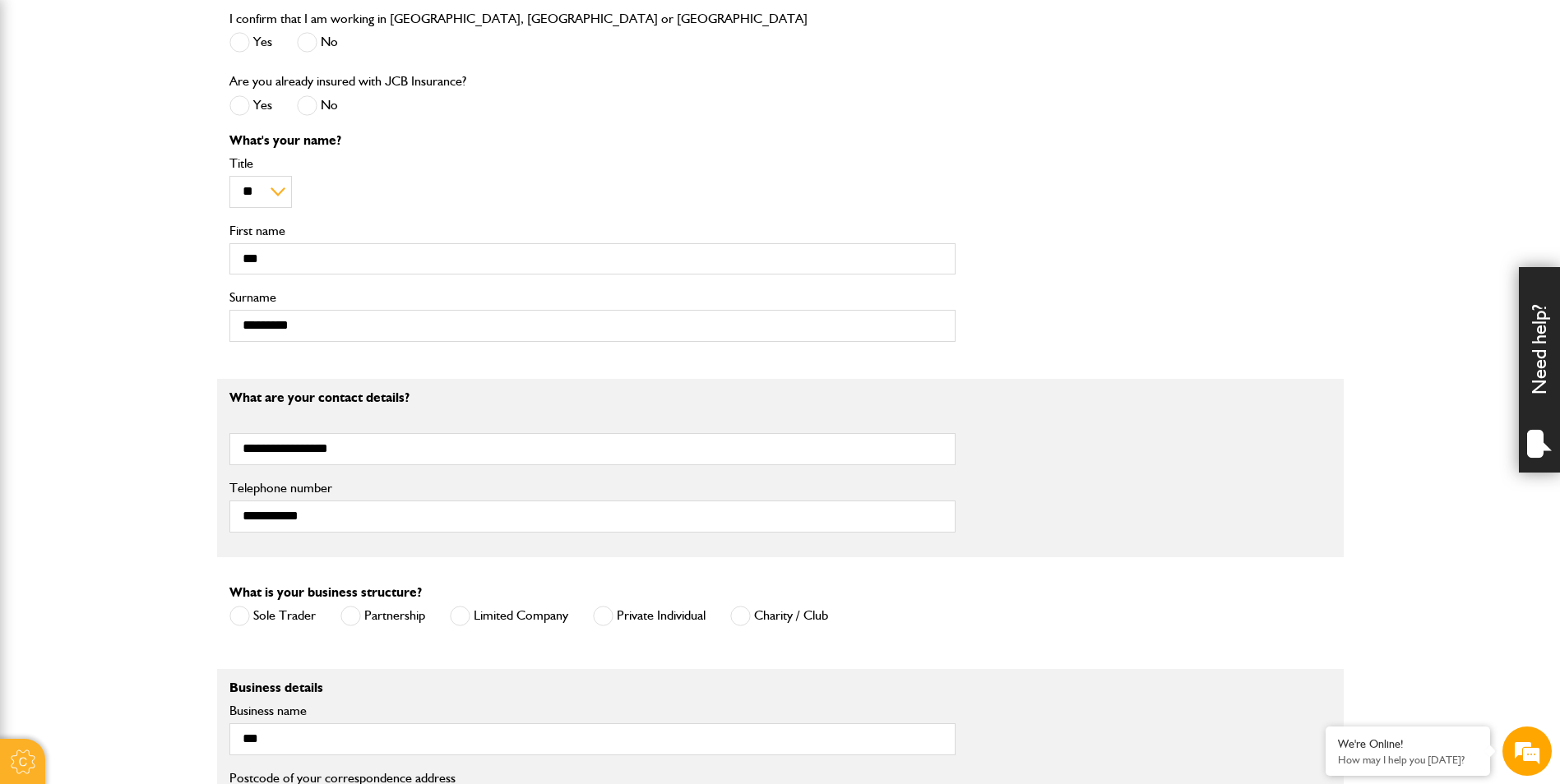
scroll to position [822, 0]
